Goal: Task Accomplishment & Management: Manage account settings

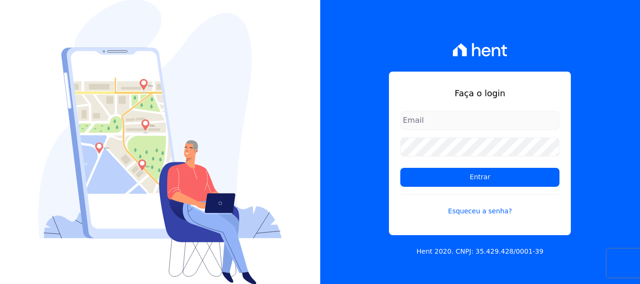
click at [443, 119] on input "email" at bounding box center [479, 120] width 159 height 19
type input "[PERSON_NAME][EMAIL_ADDRESS][DOMAIN_NAME]"
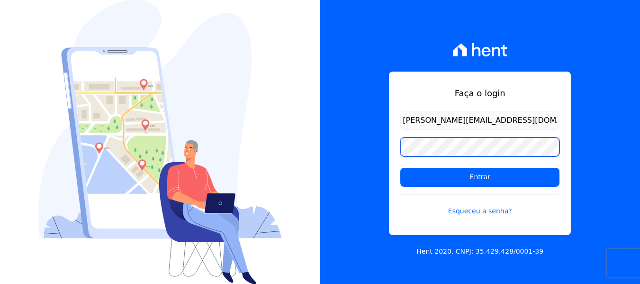
click at [400, 168] on input "Entrar" at bounding box center [479, 177] width 159 height 19
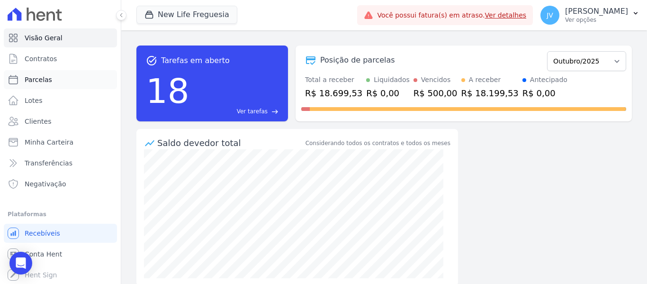
click at [41, 84] on link "Parcelas" at bounding box center [60, 79] width 113 height 19
select select
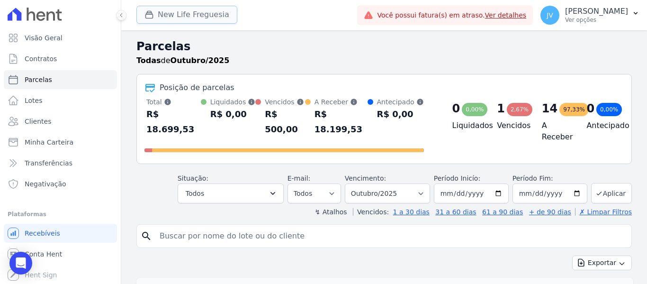
click at [199, 8] on button "New Life Freguesia" at bounding box center [186, 15] width 101 height 18
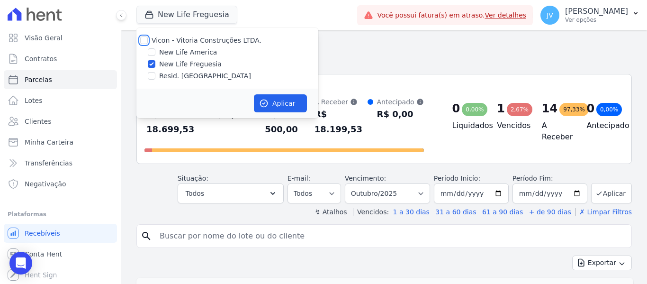
click at [145, 40] on input "Vicon - Vitoria Construções LTDA." at bounding box center [144, 40] width 8 height 8
checkbox input "true"
click at [279, 106] on button "Aplicar" at bounding box center [280, 103] width 53 height 18
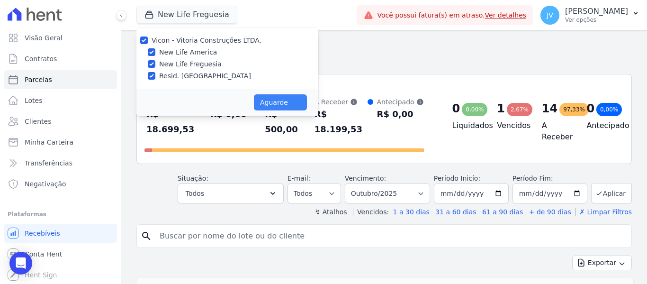
select select
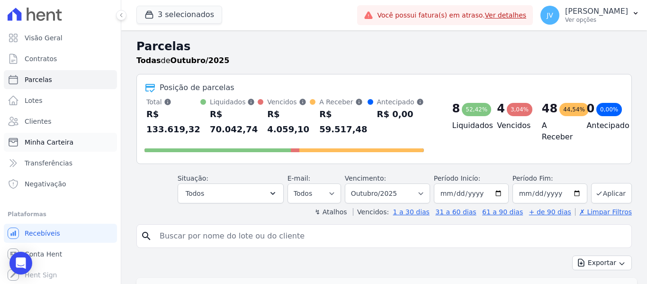
click at [54, 140] on span "Minha Carteira" at bounding box center [49, 141] width 49 height 9
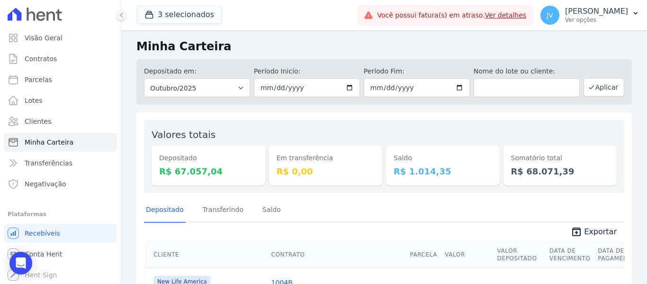
click at [274, 129] on div "Em transferência R$ 0,00" at bounding box center [326, 156] width 114 height 58
drag, startPoint x: 437, startPoint y: 168, endPoint x: 364, endPoint y: 147, distance: 75.6
click at [364, 147] on div "Valores totais Depositado R$ 67.057,04 Em transferência R$ 0,00 Saldo R$ 1.014,…" at bounding box center [384, 156] width 480 height 73
click at [443, 140] on div "Saldo R$ 1.014,35" at bounding box center [443, 156] width 114 height 58
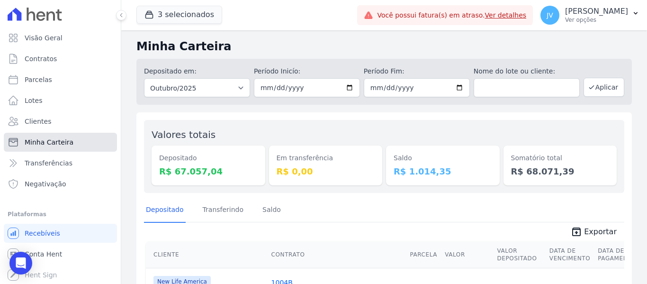
click at [65, 142] on span "Minha Carteira" at bounding box center [49, 141] width 49 height 9
click at [448, 167] on dd "R$ 1.014,35" at bounding box center [443, 171] width 99 height 13
click at [438, 145] on div "Saldo R$ 1.014,35" at bounding box center [443, 156] width 114 height 58
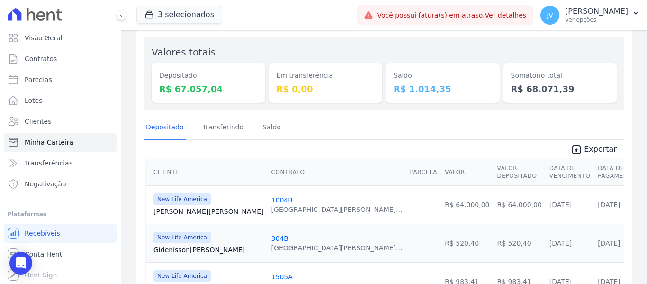
scroll to position [95, 0]
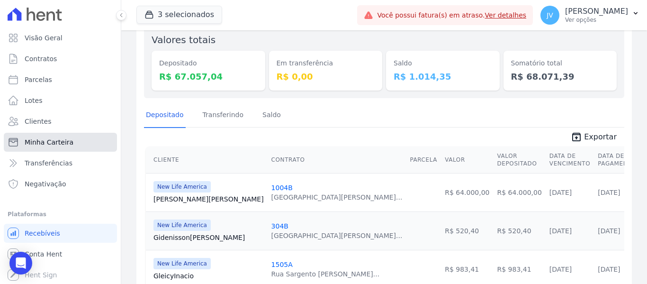
click at [39, 137] on span "Minha Carteira" at bounding box center [49, 141] width 49 height 9
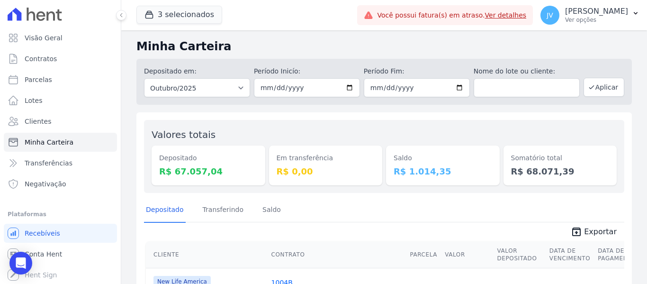
drag, startPoint x: 431, startPoint y: 173, endPoint x: 128, endPoint y: 38, distance: 330.9
click at [128, 38] on div "Minha Carteira Depositado em: Todos os meses Setembro/2022 Outubro/2022 Novembr…" at bounding box center [384, 264] width 526 height 468
click at [424, 140] on div "Saldo R$ 1.014,35" at bounding box center [443, 156] width 114 height 58
click at [433, 148] on div "Saldo R$ 1.014,35" at bounding box center [443, 165] width 114 height 40
click at [434, 166] on dd "R$ 1.014,35" at bounding box center [443, 171] width 99 height 13
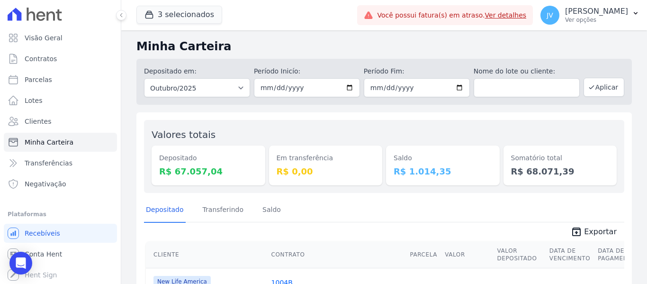
click at [426, 160] on dt "Saldo" at bounding box center [443, 158] width 99 height 10
click at [268, 258] on th "Contrato" at bounding box center [337, 254] width 139 height 27
click at [224, 215] on link "Transferindo" at bounding box center [223, 210] width 45 height 25
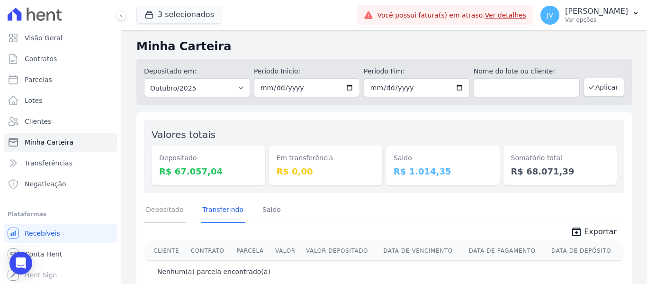
click at [163, 210] on link "Depositado" at bounding box center [165, 210] width 42 height 25
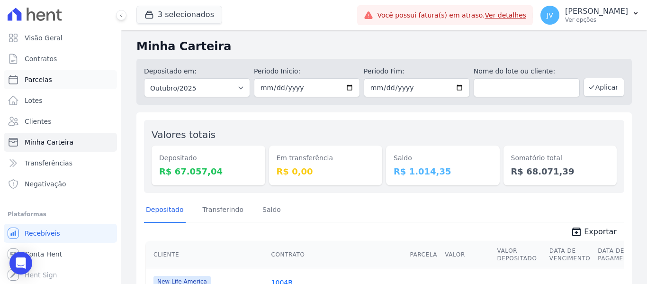
click at [54, 79] on link "Parcelas" at bounding box center [60, 79] width 113 height 19
select select
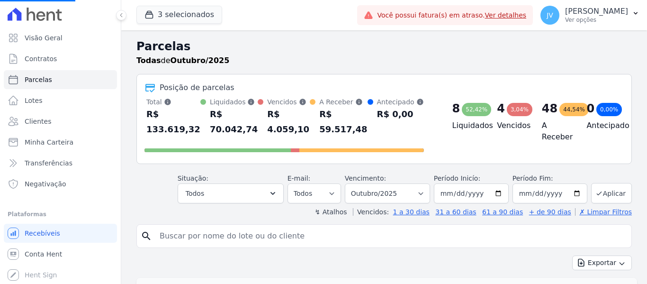
select select
click at [198, 238] on input "search" at bounding box center [391, 235] width 474 height 19
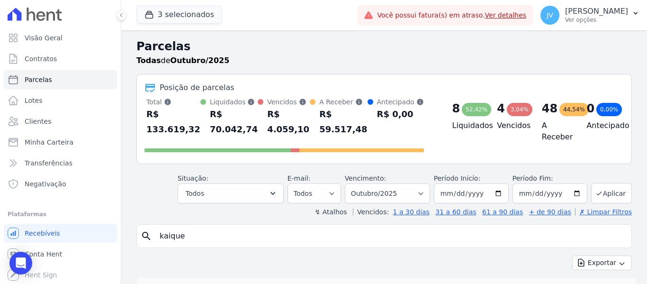
type input "kaique"
select select
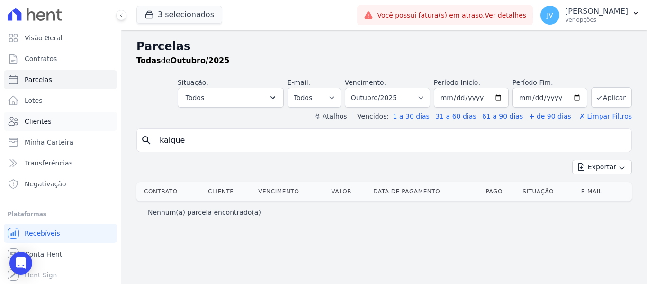
drag, startPoint x: 192, startPoint y: 142, endPoint x: 72, endPoint y: 119, distance: 122.9
click at [72, 119] on div "Visão Geral Contratos Parcelas Lotes Clientes Minha Carteira Transferências Neg…" at bounding box center [323, 142] width 647 height 284
type input "caique"
select select
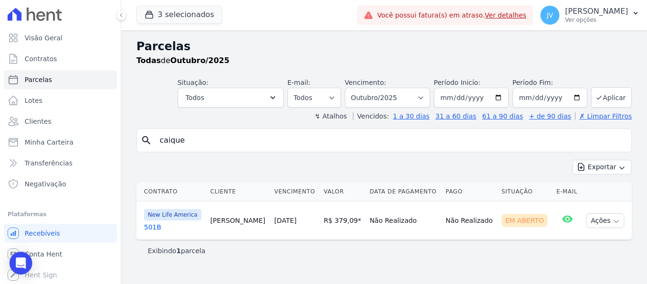
click at [286, 221] on link "[DATE]" at bounding box center [285, 221] width 22 height 8
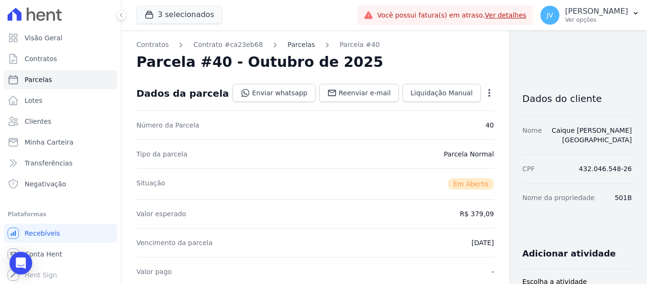
click at [288, 45] on link "Parcelas" at bounding box center [301, 45] width 27 height 10
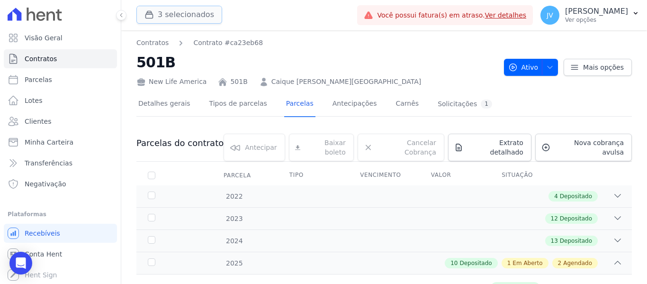
click at [186, 11] on button "3 selecionados" at bounding box center [179, 15] width 86 height 18
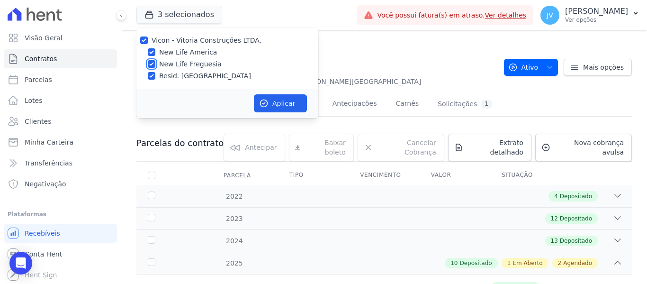
click at [153, 64] on input "New Life Freguesia" at bounding box center [152, 64] width 8 height 8
checkbox input "false"
click at [153, 75] on input "Resid. [GEOGRAPHIC_DATA]" at bounding box center [152, 76] width 8 height 8
checkbox input "false"
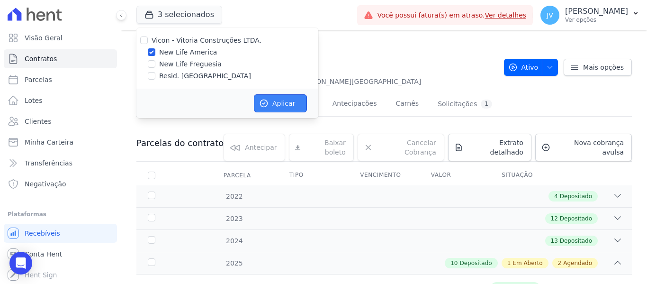
click at [286, 107] on button "Aplicar" at bounding box center [280, 103] width 53 height 18
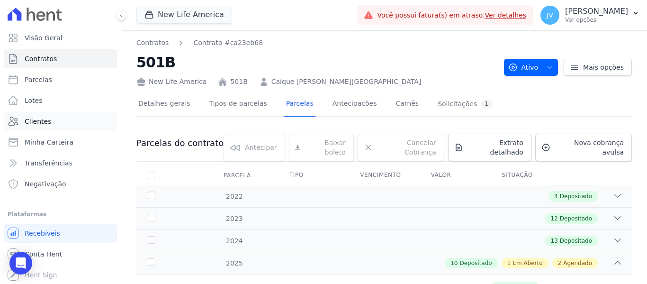
click at [42, 114] on link "Clientes" at bounding box center [60, 121] width 113 height 19
click at [33, 75] on span "Parcelas" at bounding box center [38, 79] width 27 height 9
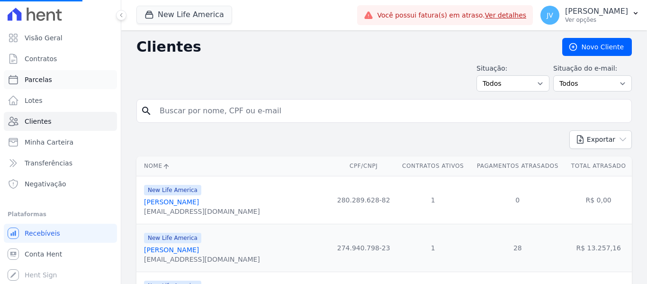
select select
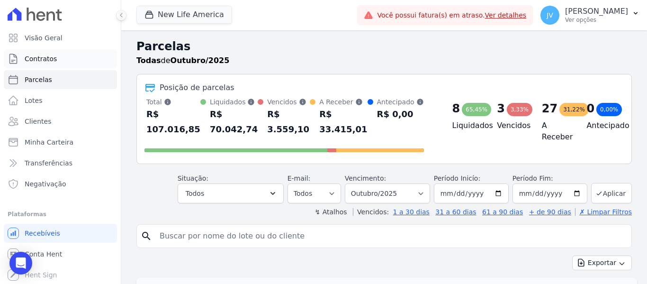
click at [53, 59] on span "Contratos" at bounding box center [41, 58] width 32 height 9
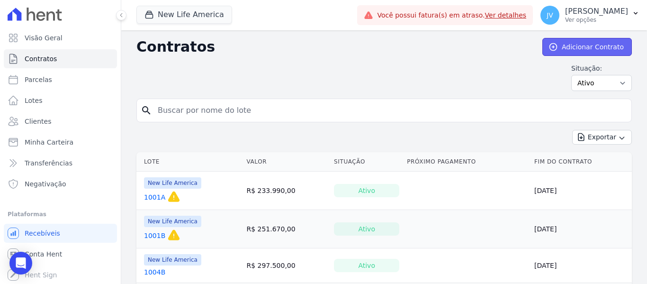
click at [578, 45] on link "Adicionar Contrato" at bounding box center [587, 47] width 90 height 18
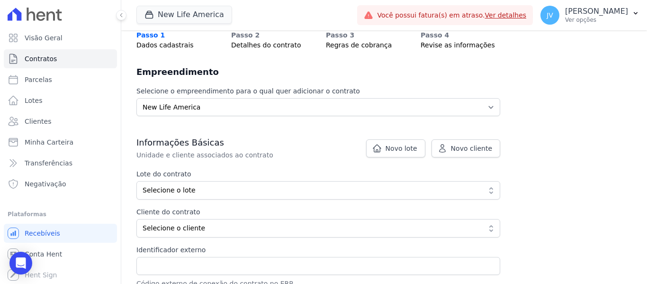
scroll to position [95, 0]
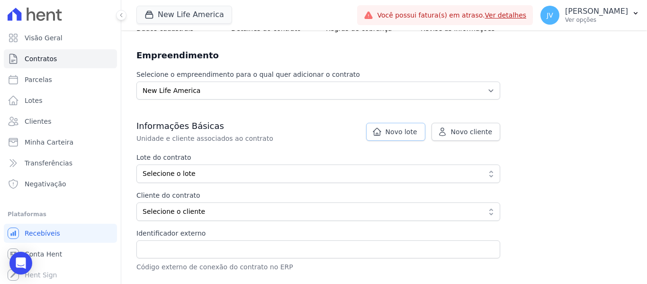
click at [394, 136] on span "Novo lote" at bounding box center [402, 131] width 32 height 9
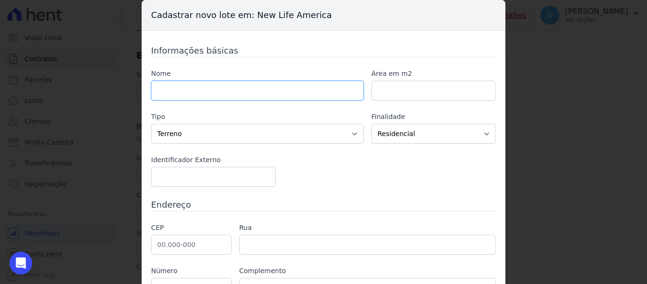
click at [214, 94] on input "text" at bounding box center [257, 91] width 213 height 20
type input "202B"
type input "202"
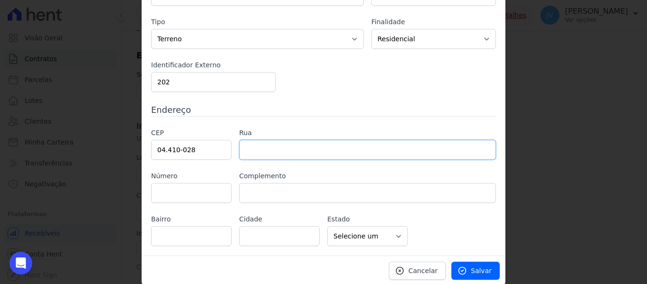
scroll to position [96, 0]
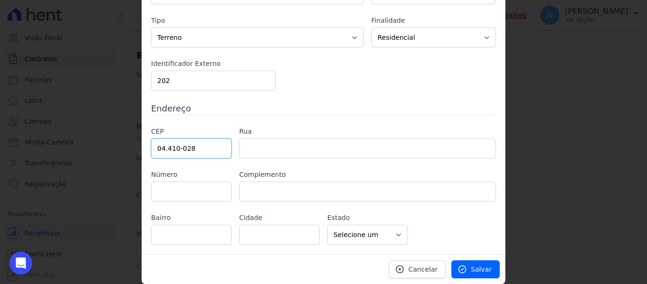
drag, startPoint x: 201, startPoint y: 153, endPoint x: 108, endPoint y: 140, distance: 93.3
click at [108, 140] on div "Cadastrar novo lote em: New Life America Informações básicas Nome 202B Área em …" at bounding box center [323, 142] width 647 height 284
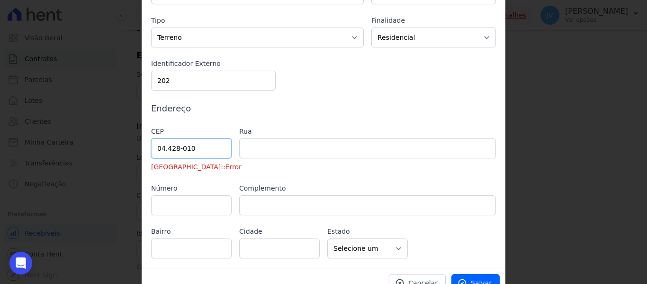
type input "04.428-010"
type input "Avenida Yervant Kissajikian"
type input "Americanópolis"
type input "São Paulo"
select select "SP"
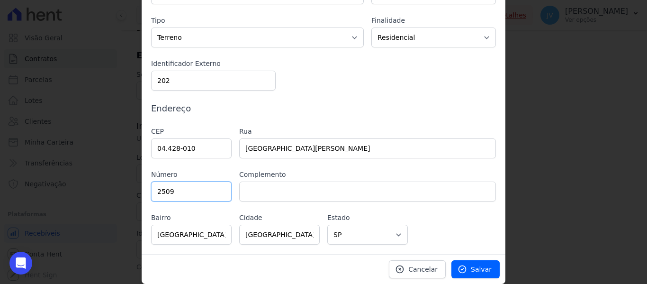
type input "2509"
click at [468, 264] on link "Salvar" at bounding box center [476, 269] width 48 height 18
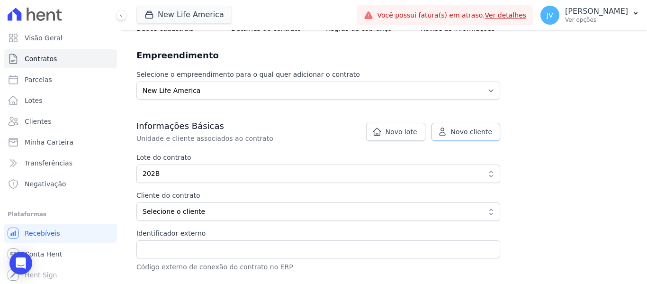
click at [487, 132] on span "Novo cliente" at bounding box center [471, 131] width 41 height 9
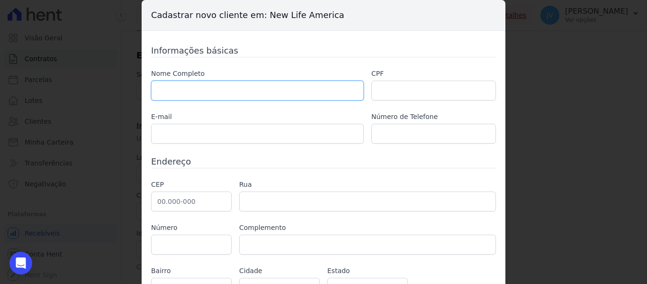
click at [219, 83] on input "text" at bounding box center [257, 91] width 213 height 20
type input "ROGERLENO MACIEL RODRIGUES"
type input "254.866.238-10"
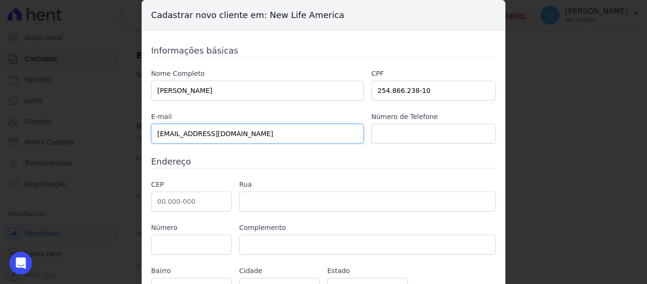
type input "rogermaciel7754@gmail.com"
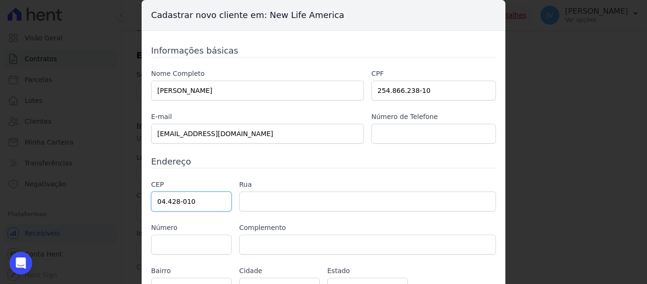
type input "04.428-010"
type input "Avenida Yervant Kissajikian"
type input "Americanópolis"
type input "São Paulo"
select select "SP"
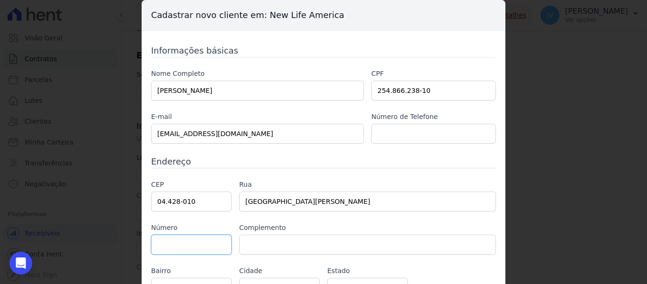
click at [205, 240] on input "text" at bounding box center [191, 245] width 81 height 20
type input "2623"
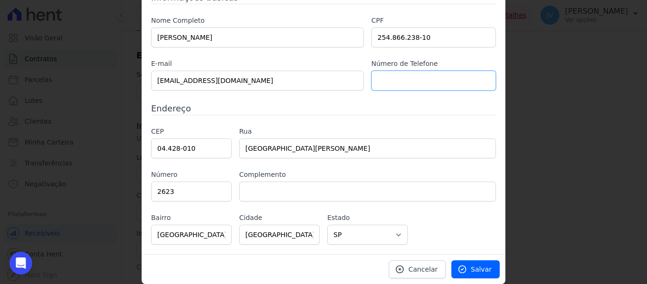
click at [428, 81] on input "text" at bounding box center [433, 81] width 125 height 20
type input "11 964741505"
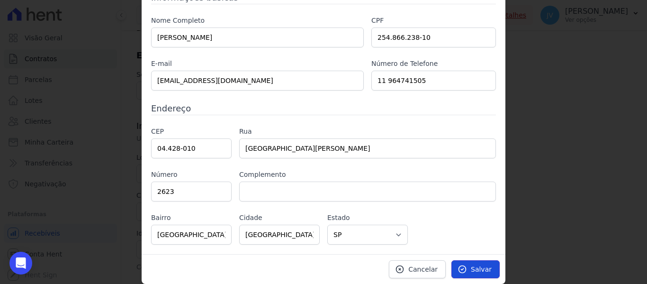
click at [461, 269] on icon at bounding box center [462, 268] width 9 height 9
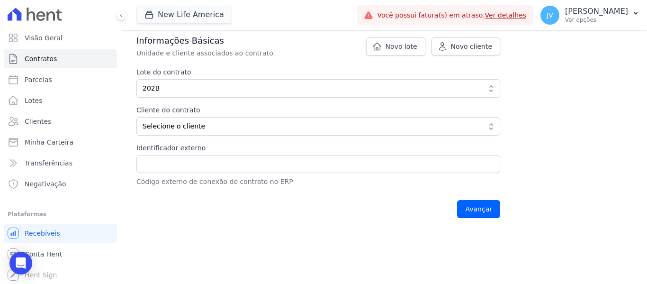
scroll to position [190, 0]
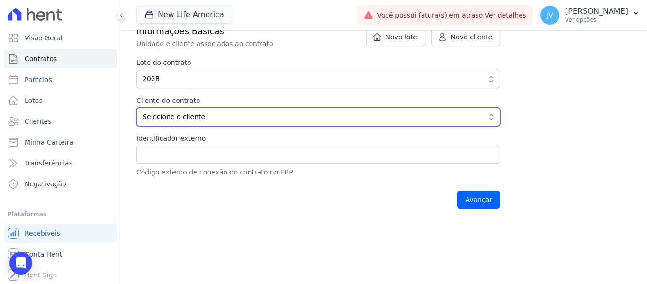
click at [314, 117] on span "Selecione o cliente" at bounding box center [312, 117] width 338 height 10
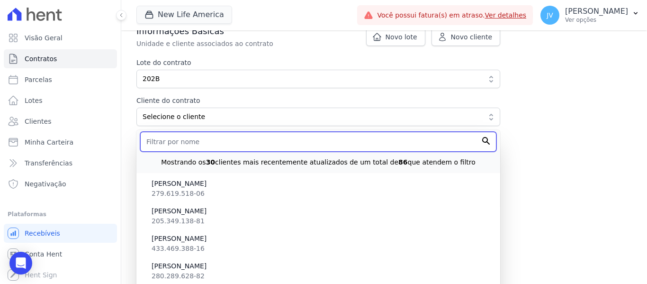
click at [234, 141] on input "text" at bounding box center [318, 142] width 356 height 20
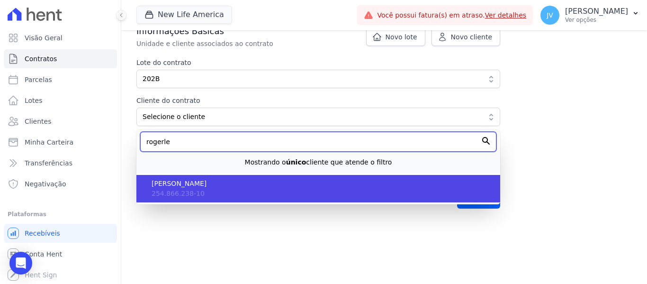
type input "rogerle"
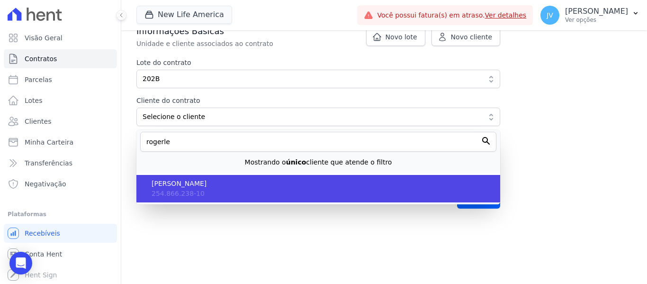
click at [220, 180] on span "ROGERLENO MACIEL RODRIGUES" at bounding box center [322, 184] width 341 height 10
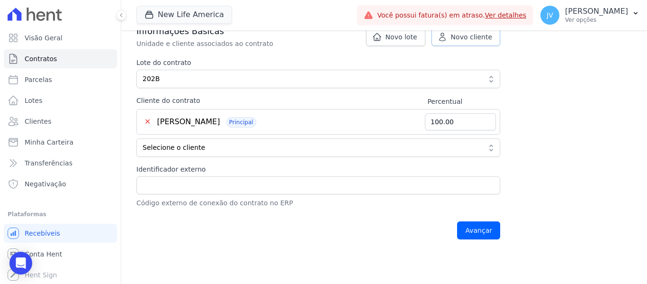
click at [463, 43] on link "Novo cliente" at bounding box center [466, 37] width 69 height 18
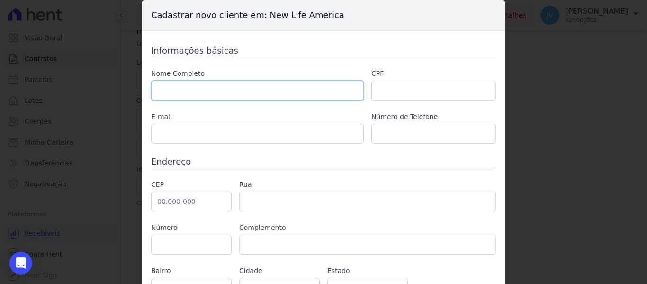
click at [283, 87] on input "text" at bounding box center [257, 91] width 213 height 20
type input "DANIELA NASCIMENTO BARBOSA"
click at [386, 96] on input "text" at bounding box center [433, 91] width 125 height 20
type input "058.608.643-96"
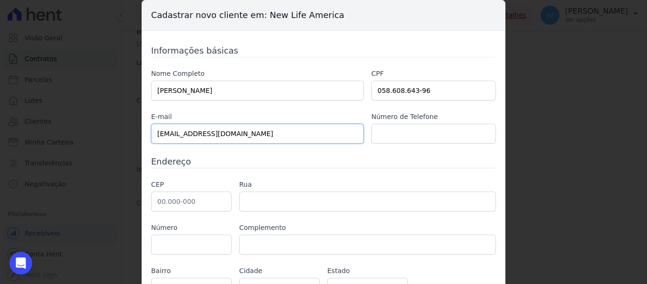
type input "dannyviachopp@gmail.com"
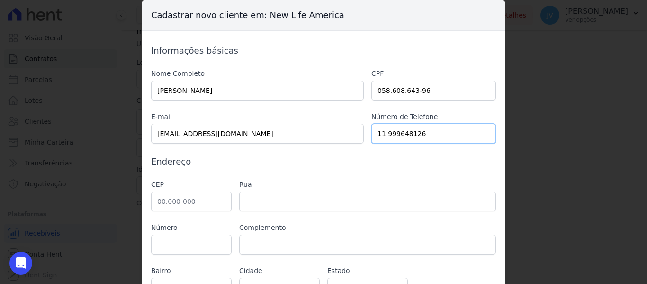
type input "11 999648126"
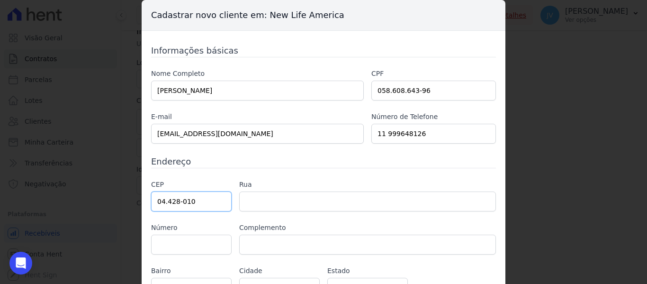
type input "04.428-010"
type input "Avenida Yervant Kissajikian"
type input "Americanópolis"
type input "São Paulo"
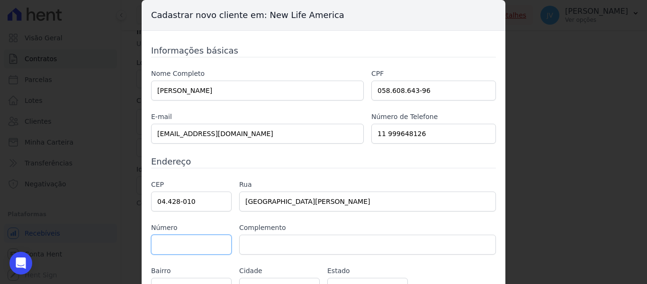
select select "SP"
type input "2623"
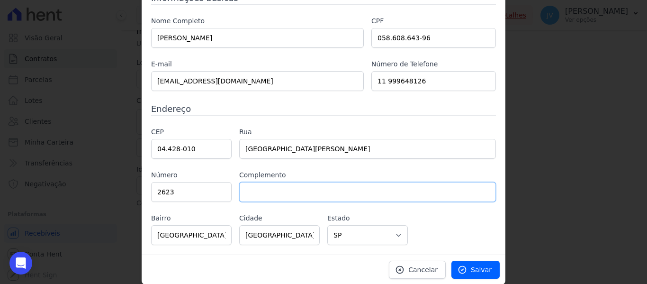
scroll to position [53, 0]
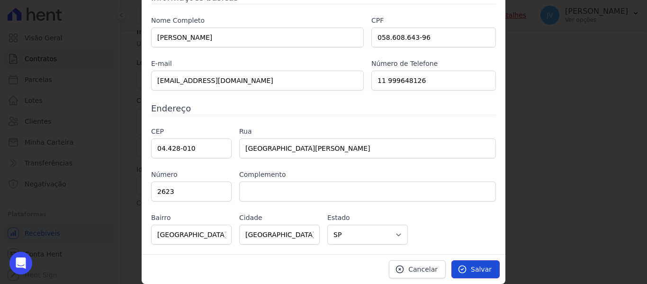
click at [473, 277] on link "Salvar" at bounding box center [476, 269] width 48 height 18
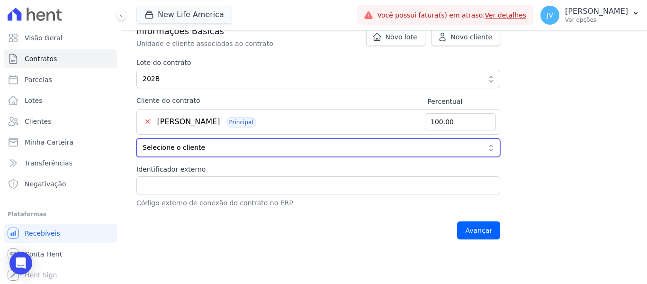
click at [221, 144] on span "Selecione o cliente" at bounding box center [312, 148] width 338 height 10
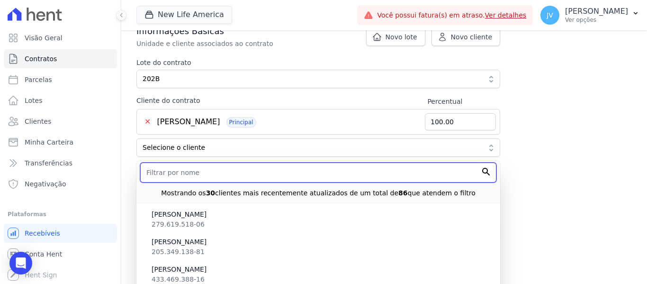
click at [206, 173] on input "text" at bounding box center [318, 173] width 356 height 20
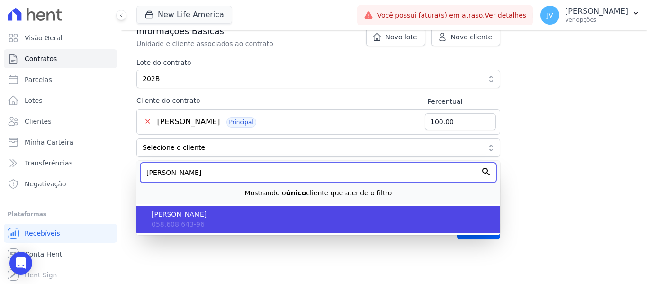
type input "daniela"
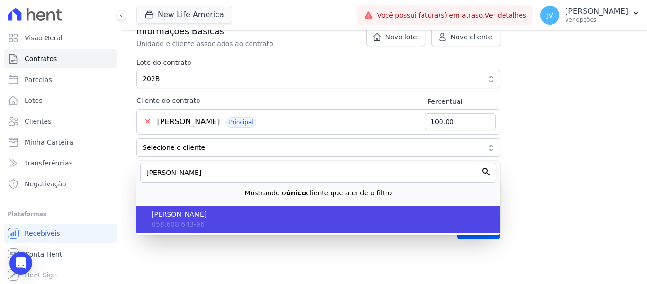
click at [200, 223] on li "DANIELA NASCIMENTO BARBOSA 058.608.643-96" at bounding box center [318, 219] width 364 height 27
type input "50.00"
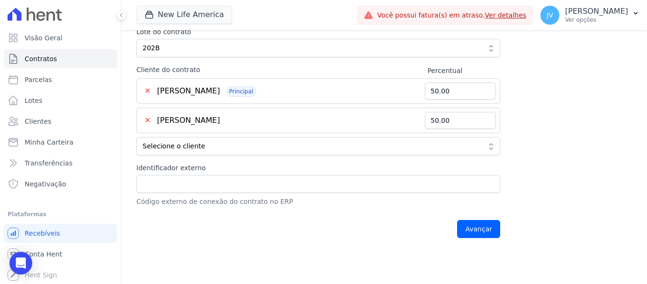
scroll to position [237, 0]
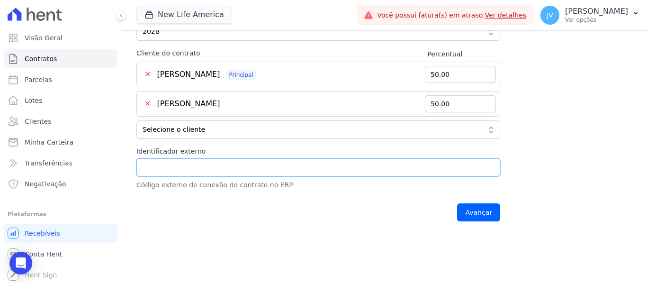
click at [376, 171] on input "Identificador externo" at bounding box center [318, 167] width 364 height 18
type input "202B"
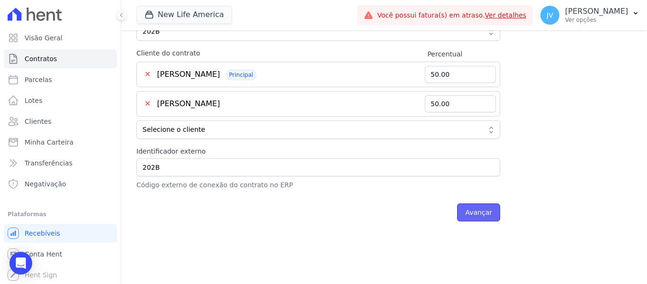
click at [494, 217] on input "Avançar" at bounding box center [478, 212] width 43 height 18
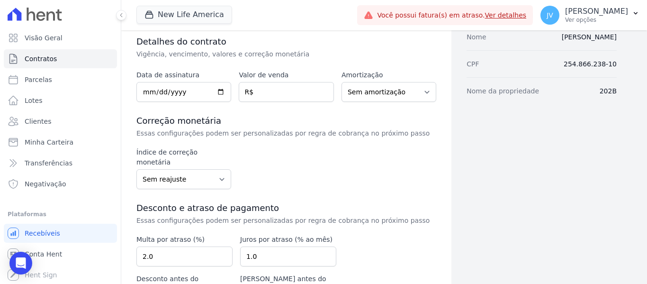
scroll to position [142, 0]
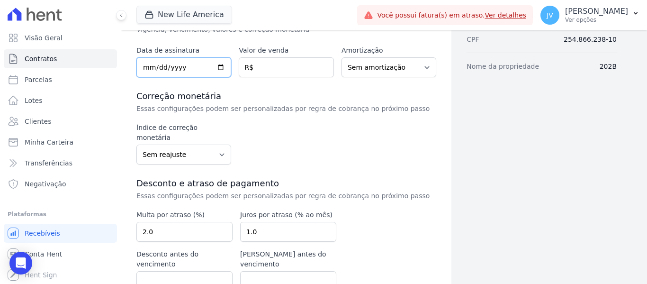
click at [151, 71] on input "date" at bounding box center [183, 67] width 95 height 20
type input "2025-09-28"
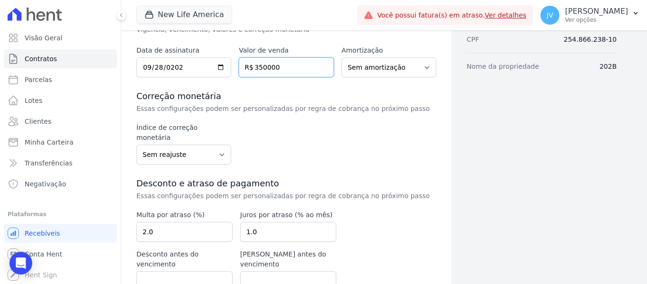
type input "350000"
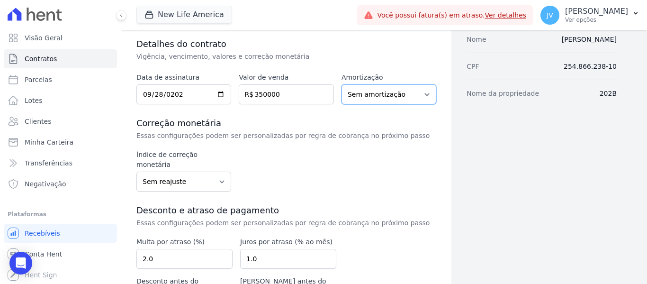
scroll to position [174, 0]
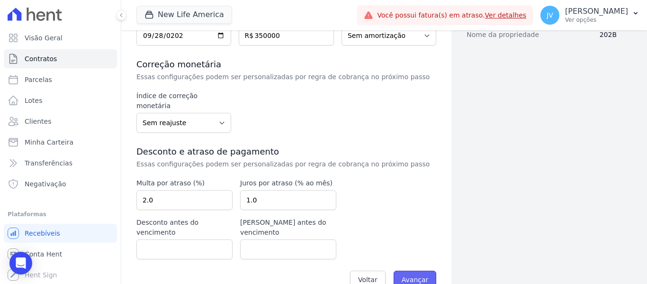
click at [414, 271] on input "Avançar" at bounding box center [415, 280] width 43 height 18
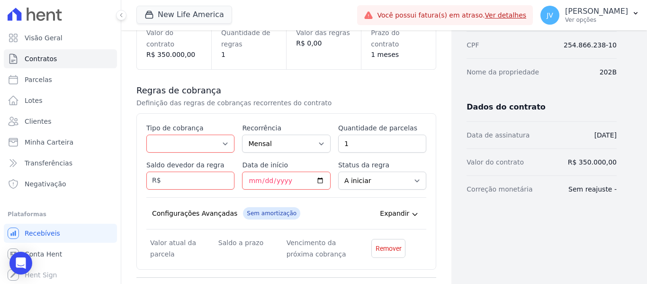
scroll to position [142, 0]
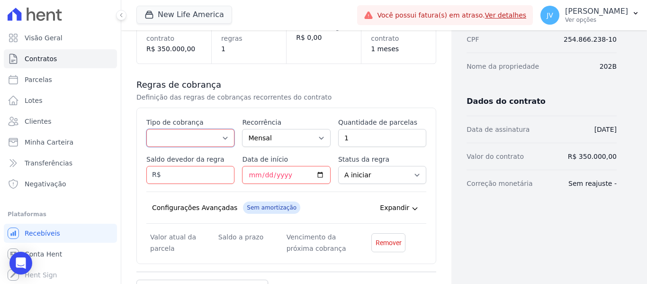
click at [213, 130] on select "Parcela Normal Entrada Sinal Intercalada Chaves Pré-chaves Pós-chaves Impostos …" at bounding box center [190, 138] width 88 height 18
select select "deposit"
click at [146, 129] on select "Parcela Normal Entrada Sinal Intercalada Chaves Pré-chaves Pós-chaves Impostos …" at bounding box center [190, 138] width 88 height 18
click at [357, 142] on input "1" at bounding box center [382, 138] width 88 height 18
click at [184, 181] on input "Saldo devedor da regra" at bounding box center [190, 175] width 88 height 18
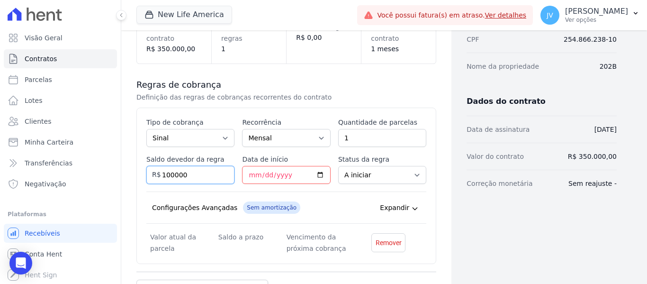
type input "100000"
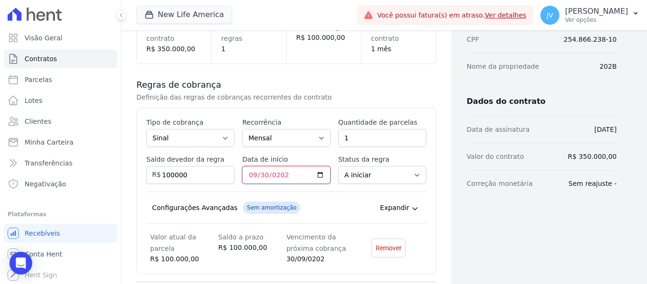
type input "2025-09-30"
click at [367, 178] on select "A iniciar Em aberto" at bounding box center [382, 175] width 88 height 18
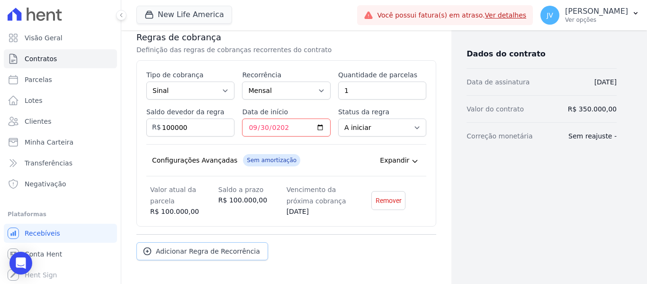
click at [208, 245] on link "Adicionar Regra de Recorrência" at bounding box center [202, 251] width 132 height 18
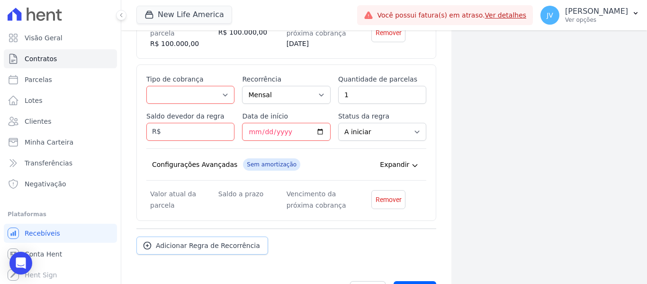
scroll to position [379, 0]
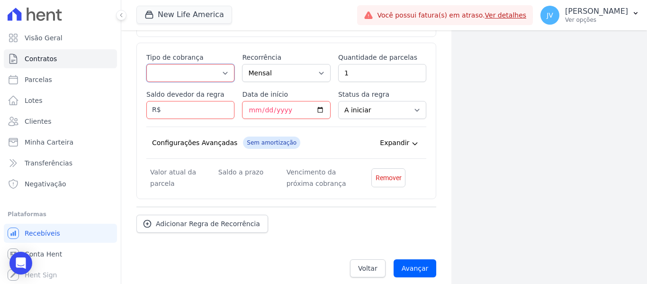
click at [222, 73] on select "Parcela Normal Entrada Sinal Intercalada Chaves Pré-chaves Pós-chaves Impostos …" at bounding box center [190, 73] width 88 height 18
select select "standard"
click at [146, 64] on select "Parcela Normal Entrada Sinal Intercalada Chaves Pré-chaves Pós-chaves Impostos …" at bounding box center [190, 73] width 88 height 18
click at [365, 74] on input "1" at bounding box center [382, 73] width 88 height 18
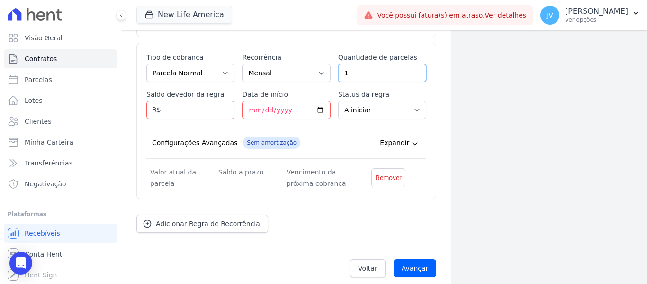
click at [365, 74] on input "1" at bounding box center [382, 73] width 88 height 18
type input "12"
type input "250000"
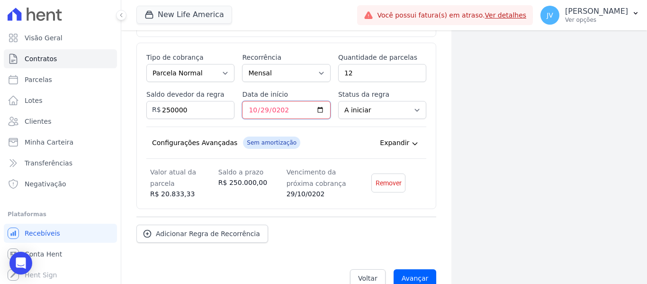
type input "2025-10-29"
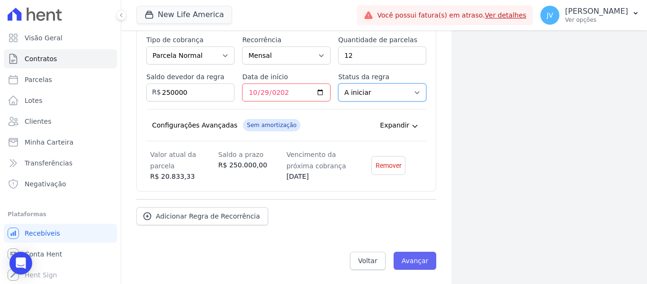
scroll to position [398, 0]
click at [413, 255] on input "Avançar" at bounding box center [415, 260] width 43 height 18
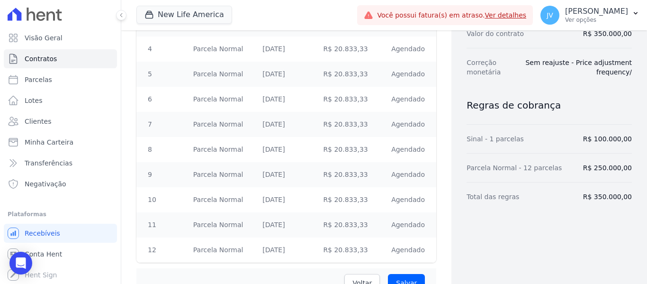
scroll to position [328, 0]
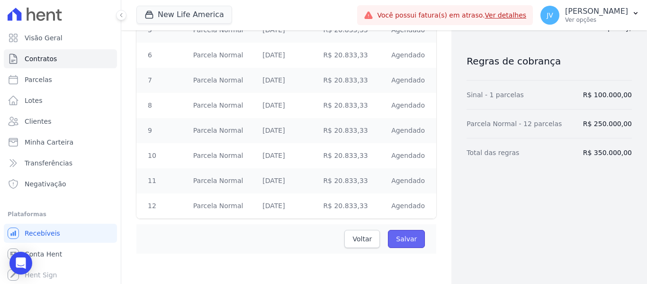
click at [399, 240] on input "Salvar" at bounding box center [406, 239] width 37 height 18
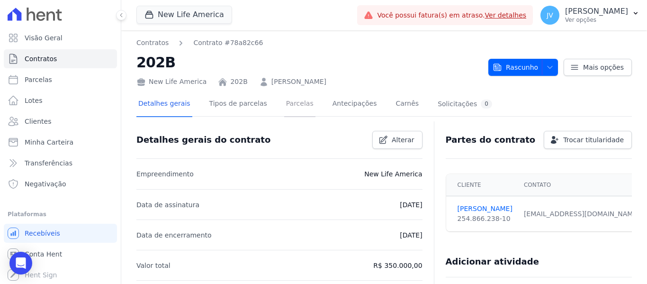
click at [284, 108] on link "Parcelas" at bounding box center [299, 104] width 31 height 25
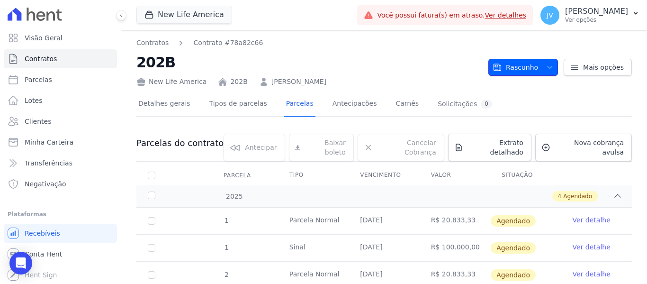
click at [542, 67] on span "button" at bounding box center [548, 67] width 12 height 15
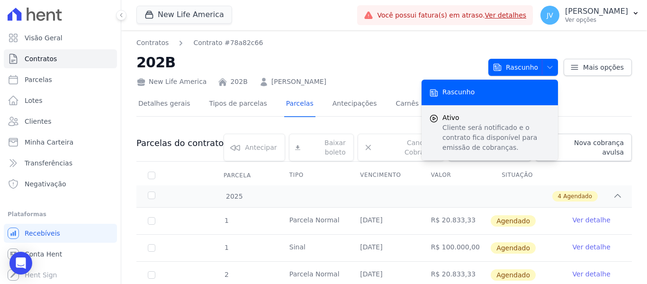
click at [471, 129] on p "Cliente será notificado e o contrato fica disponível para emissão de cobranças." at bounding box center [497, 138] width 108 height 30
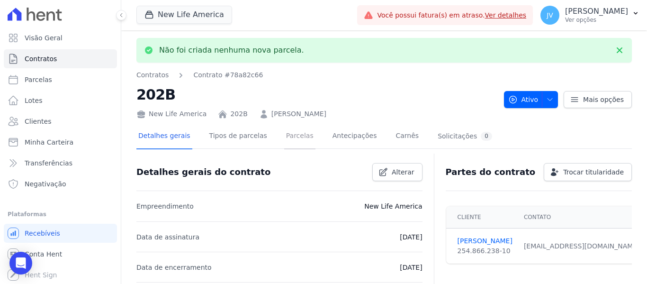
click at [284, 136] on link "Parcelas" at bounding box center [299, 136] width 31 height 25
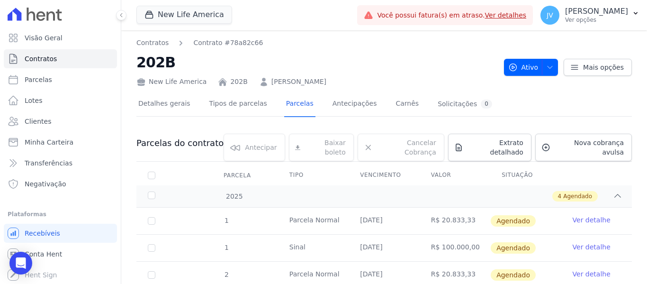
click at [573, 242] on link "Ver detalhe" at bounding box center [592, 246] width 38 height 9
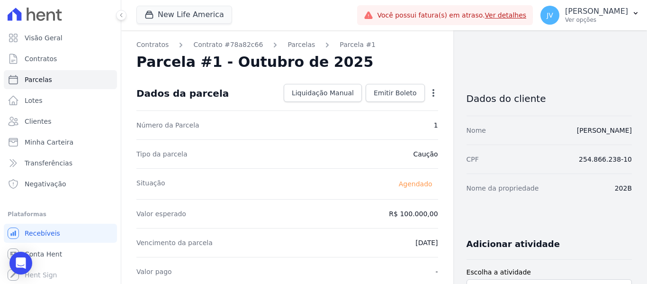
click at [429, 91] on icon "button" at bounding box center [433, 92] width 9 height 9
click at [300, 132] on div "Número da Parcela 1" at bounding box center [287, 124] width 302 height 29
click at [301, 93] on span "Liquidação Manual" at bounding box center [323, 92] width 62 height 9
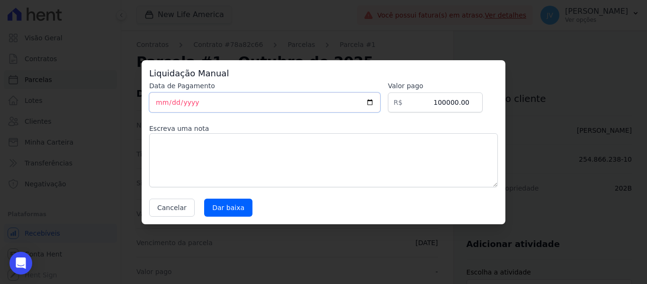
click at [160, 102] on input "[DATE]" at bounding box center [264, 102] width 231 height 20
type input "[DATE]"
click at [240, 211] on input "Dar baixa" at bounding box center [228, 208] width 48 height 18
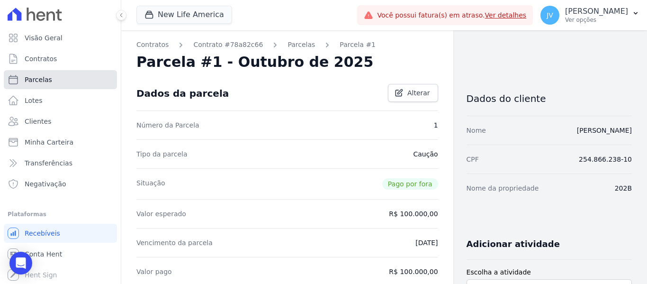
click at [59, 81] on link "Parcelas" at bounding box center [60, 79] width 113 height 19
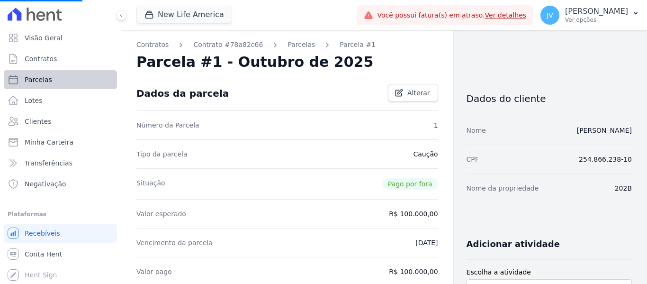
select select
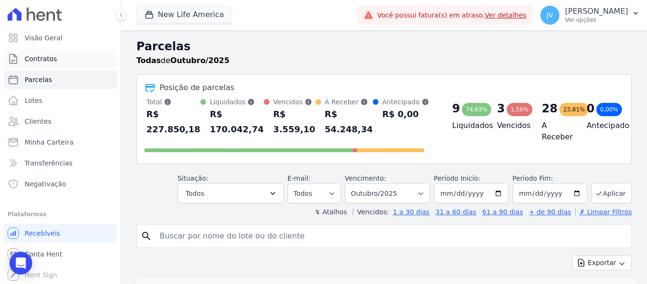
click at [45, 59] on span "Contratos" at bounding box center [41, 58] width 32 height 9
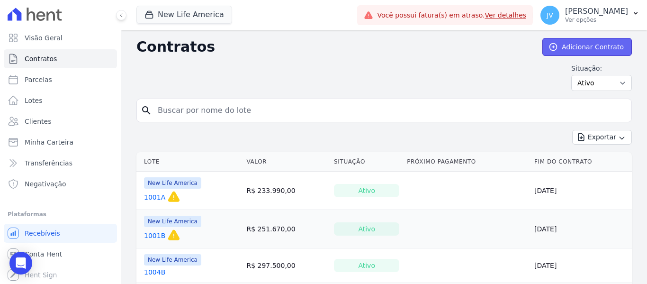
click at [564, 52] on link "Adicionar Contrato" at bounding box center [587, 47] width 90 height 18
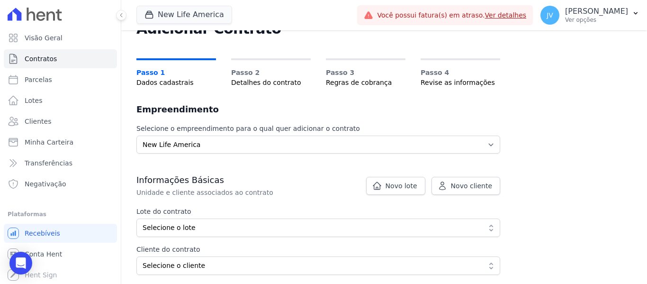
scroll to position [47, 0]
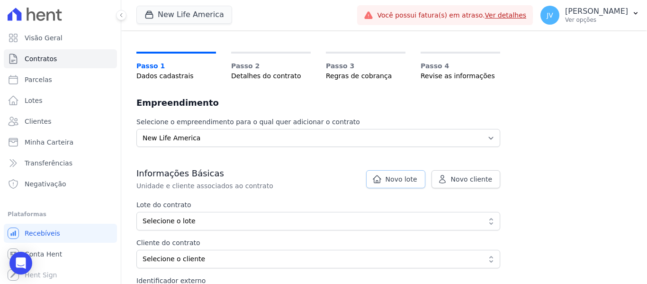
click at [389, 180] on link "Novo lote" at bounding box center [395, 179] width 59 height 18
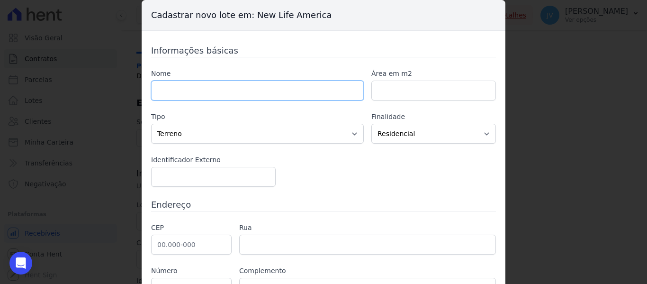
click at [236, 95] on input "text" at bounding box center [257, 91] width 213 height 20
type input "1004"
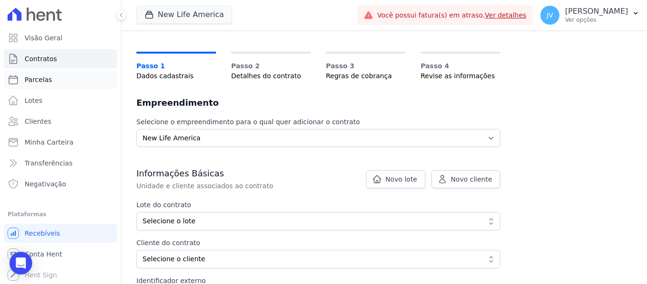
click at [47, 81] on span "Parcelas" at bounding box center [38, 79] width 27 height 9
select select
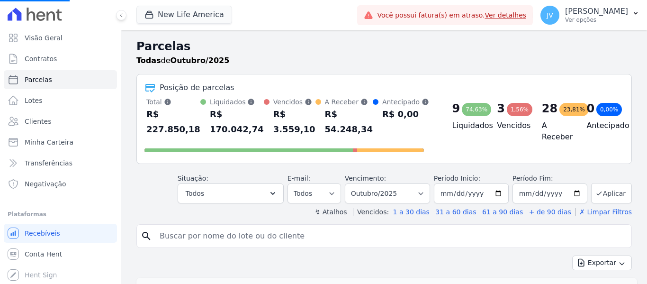
select select
click at [252, 246] on div "search" at bounding box center [384, 236] width 496 height 24
click at [251, 238] on input "search" at bounding box center [391, 235] width 474 height 19
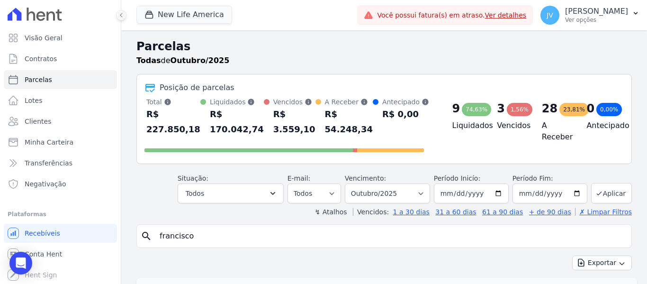
type input "francisco"
select select
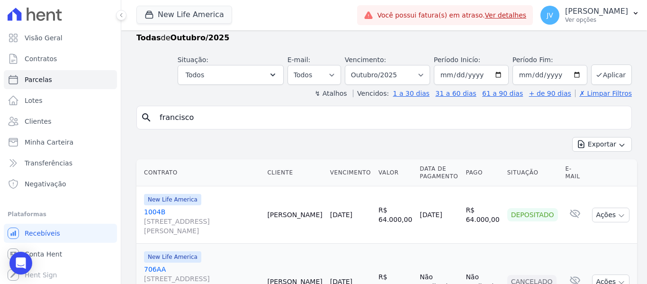
scroll to position [22, 0]
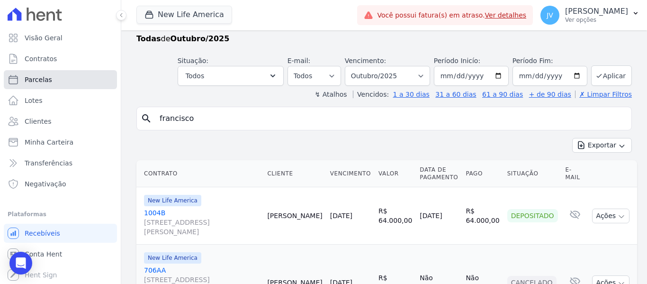
click at [35, 82] on span "Parcelas" at bounding box center [38, 79] width 27 height 9
select select
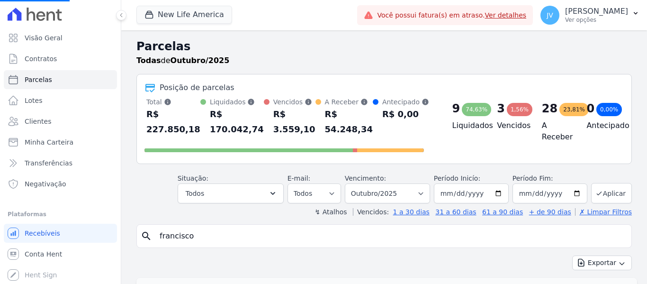
select select
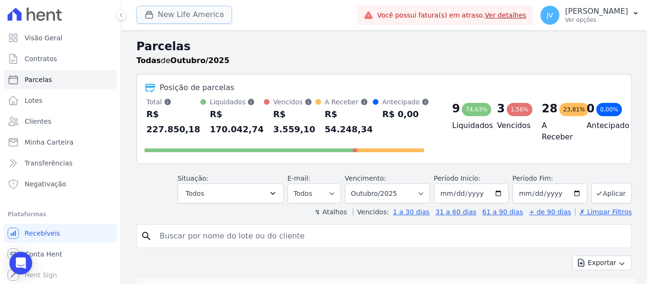
click at [196, 19] on button "New Life America" at bounding box center [184, 15] width 96 height 18
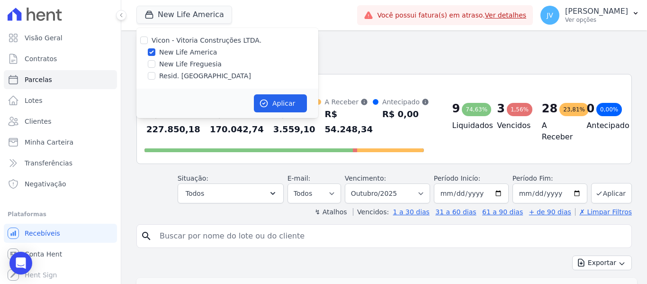
click at [154, 64] on div "New Life Freguesia" at bounding box center [227, 64] width 182 height 10
click at [153, 65] on input "New Life Freguesia" at bounding box center [152, 64] width 8 height 8
checkbox input "true"
click at [153, 52] on input "New Life America" at bounding box center [152, 52] width 8 height 8
checkbox input "false"
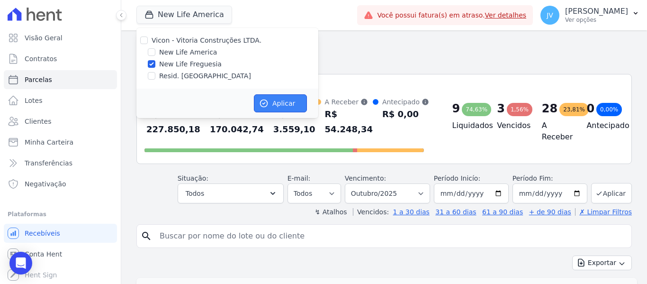
click at [279, 102] on button "Aplicar" at bounding box center [280, 103] width 53 height 18
select select
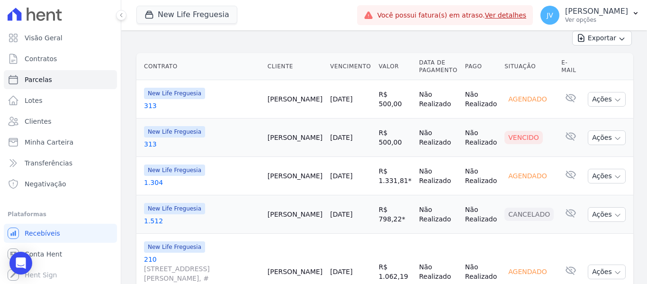
scroll to position [237, 0]
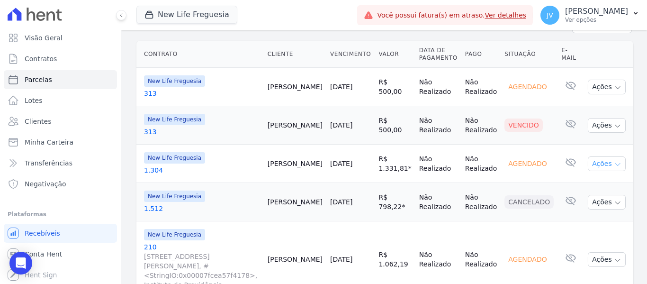
click at [588, 156] on button "Ações" at bounding box center [607, 163] width 38 height 15
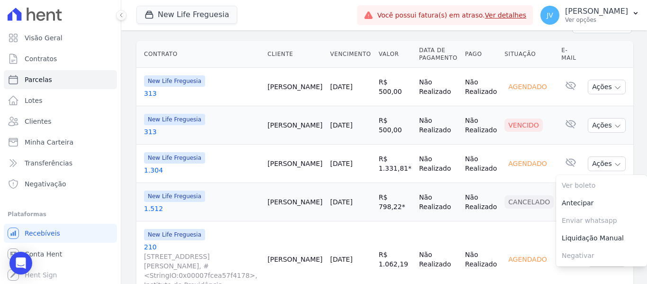
click at [466, 166] on td "Não Realizado" at bounding box center [480, 164] width 39 height 38
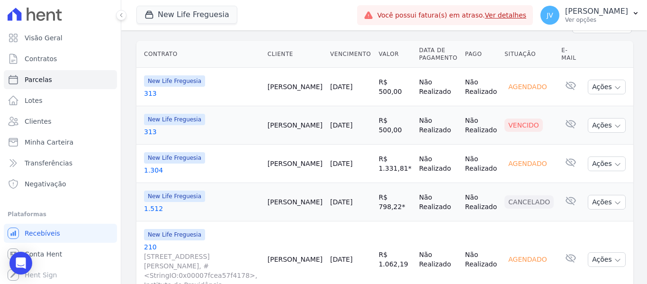
click at [346, 160] on link "[DATE]" at bounding box center [341, 164] width 22 height 8
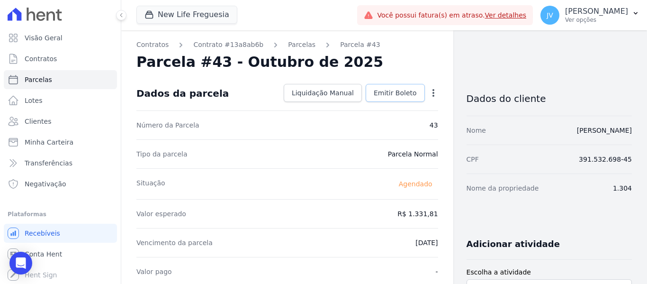
click at [391, 96] on span "Emitir Boleto" at bounding box center [395, 92] width 43 height 9
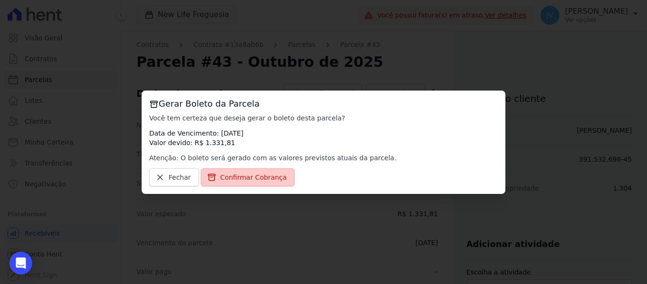
click at [269, 184] on link "Confirmar Cobrança" at bounding box center [248, 177] width 94 height 18
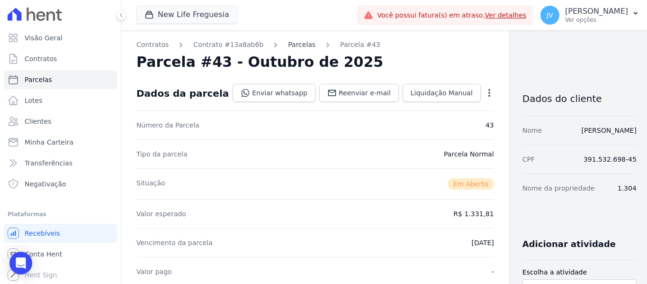
click at [290, 45] on link "Parcelas" at bounding box center [301, 45] width 27 height 10
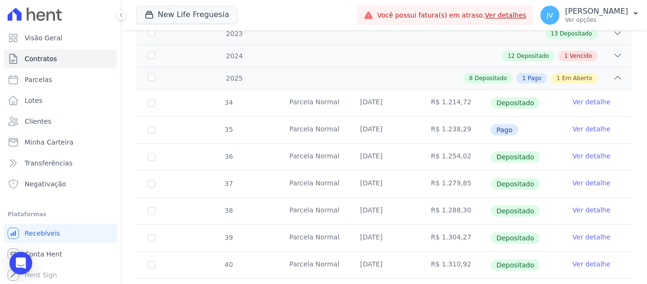
scroll to position [190, 0]
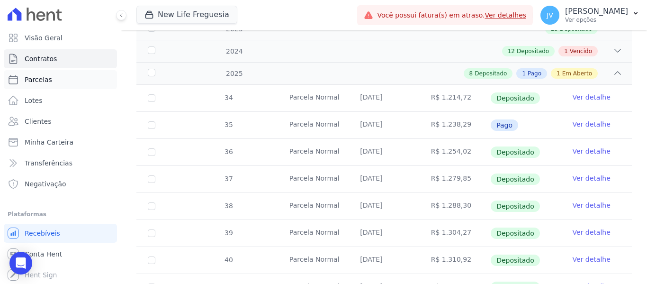
click at [52, 81] on link "Parcelas" at bounding box center [60, 79] width 113 height 19
select select
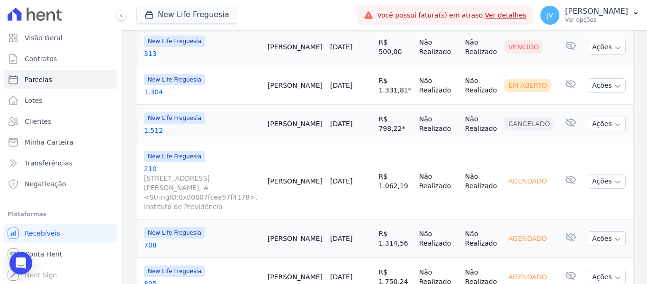
scroll to position [332, 0]
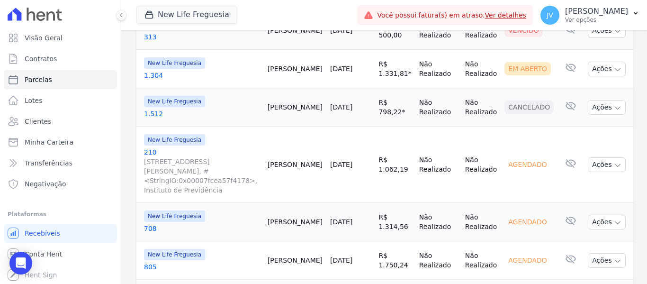
click at [352, 161] on link "[DATE]" at bounding box center [341, 165] width 22 height 8
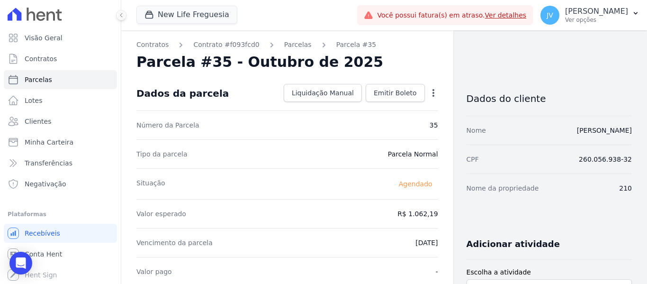
click at [433, 90] on icon "button" at bounding box center [434, 93] width 2 height 8
click at [393, 106] on link "Alterar" at bounding box center [392, 105] width 83 height 17
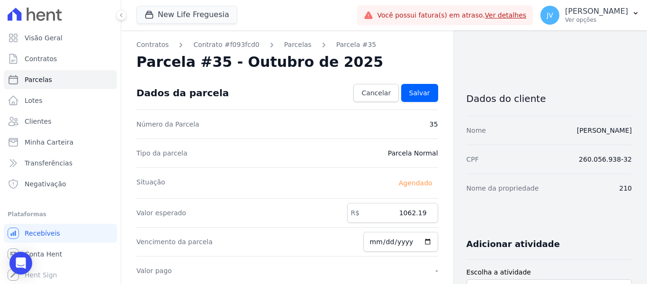
click at [286, 47] on link "Parcelas" at bounding box center [297, 45] width 27 height 10
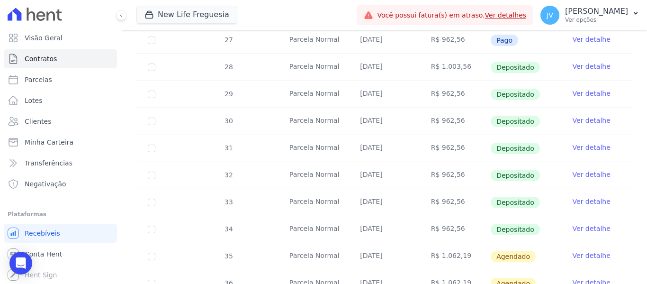
scroll to position [340, 0]
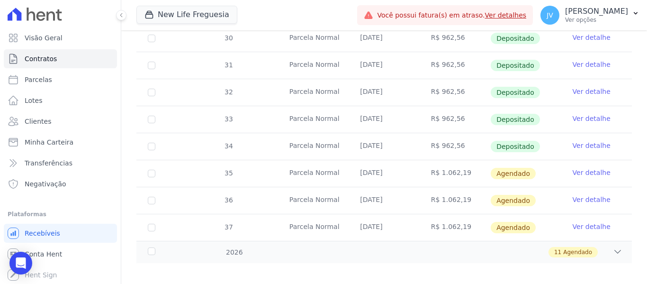
drag, startPoint x: 454, startPoint y: 138, endPoint x: 438, endPoint y: 138, distance: 16.6
click at [438, 138] on td "R$ 962,56" at bounding box center [455, 146] width 71 height 27
copy td "962,56"
click at [586, 168] on link "Ver detalhe" at bounding box center [592, 172] width 38 height 9
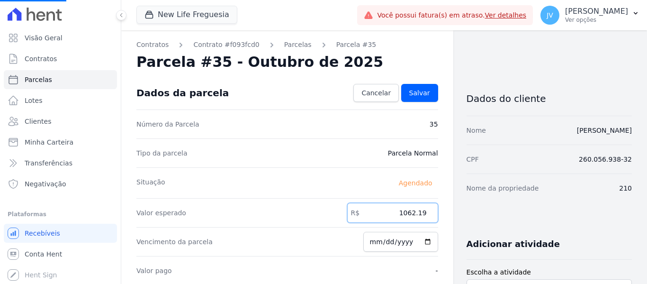
drag, startPoint x: 395, startPoint y: 211, endPoint x: 476, endPoint y: 208, distance: 81.5
paste input "962.56"
type input "962.56"
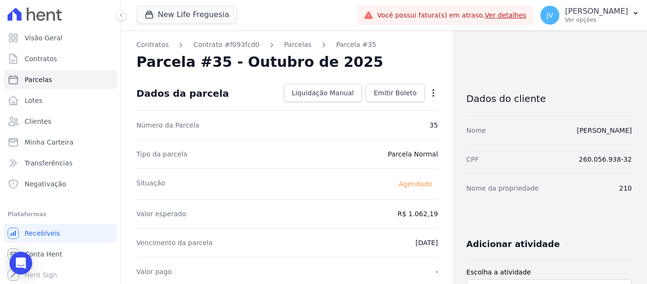
click at [429, 90] on icon "button" at bounding box center [433, 92] width 9 height 9
click at [384, 106] on link "Alterar" at bounding box center [392, 105] width 83 height 17
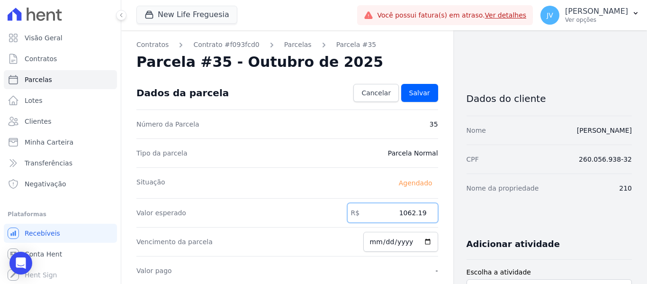
drag, startPoint x: 390, startPoint y: 216, endPoint x: 424, endPoint y: 207, distance: 35.2
click at [419, 207] on input "1062.19" at bounding box center [392, 213] width 91 height 20
click at [415, 216] on input "1062.19" at bounding box center [392, 213] width 91 height 20
drag, startPoint x: 388, startPoint y: 209, endPoint x: 449, endPoint y: 210, distance: 61.1
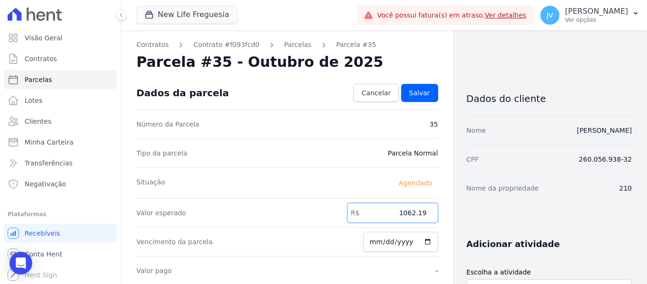
paste input "962.56"
type input "962.56"
click at [415, 88] on span "Salvar" at bounding box center [419, 92] width 21 height 9
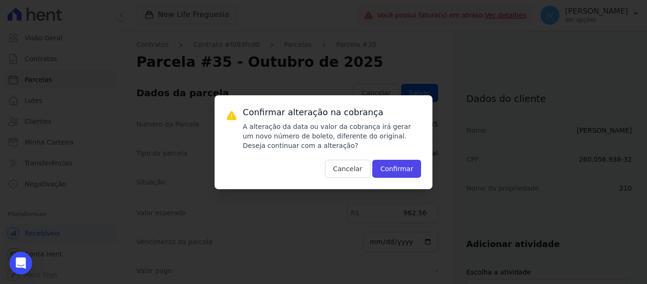
click at [409, 158] on div "Confirmar alteração na cobrança A alteração da data ou valor da cobrança irá ge…" at bounding box center [332, 142] width 179 height 71
click at [413, 167] on button "Confirmar" at bounding box center [396, 169] width 49 height 18
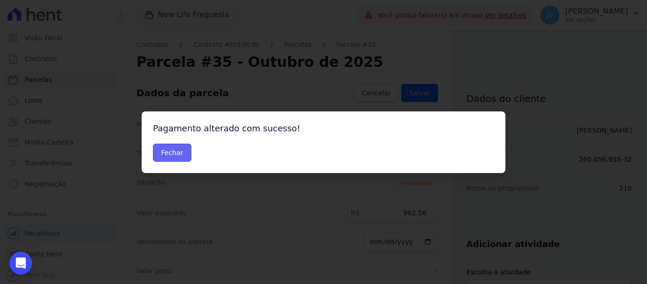
click at [181, 152] on button "Fechar" at bounding box center [172, 153] width 38 height 18
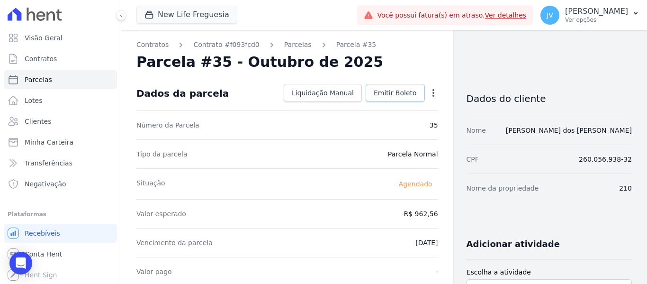
click at [412, 91] on span "Emitir Boleto" at bounding box center [395, 92] width 43 height 9
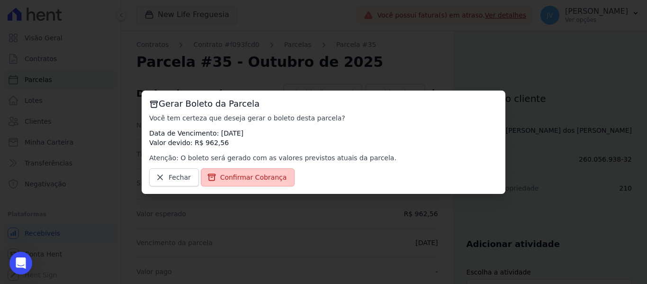
click at [254, 184] on link "Confirmar Cobrança" at bounding box center [248, 177] width 94 height 18
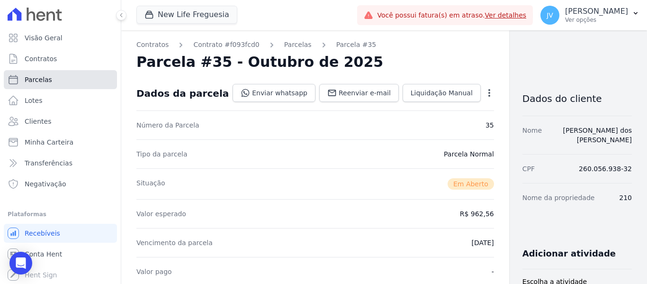
click at [33, 77] on span "Parcelas" at bounding box center [38, 79] width 27 height 9
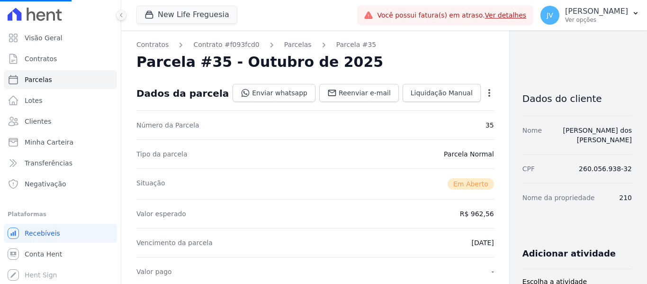
select select
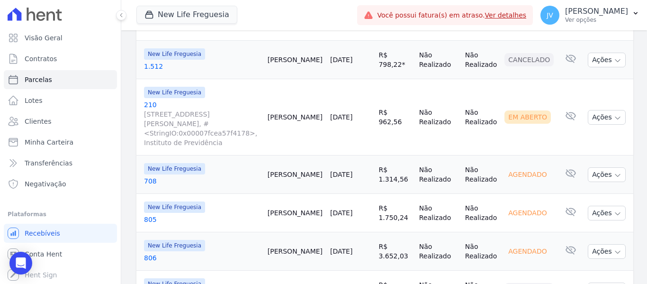
scroll to position [426, 0]
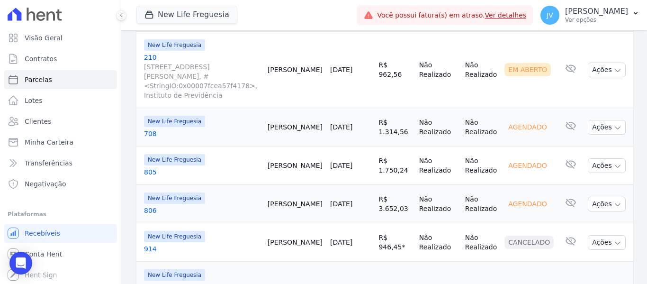
click at [352, 200] on link "[DATE]" at bounding box center [341, 204] width 22 height 8
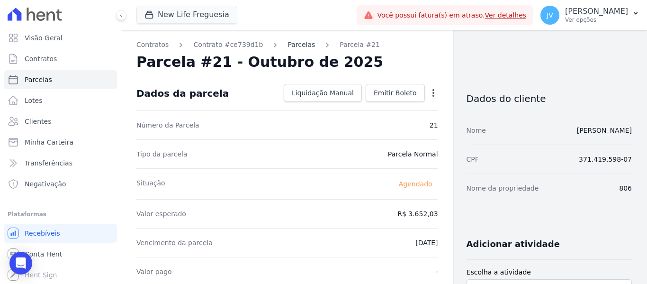
click at [292, 47] on link "Parcelas" at bounding box center [301, 45] width 27 height 10
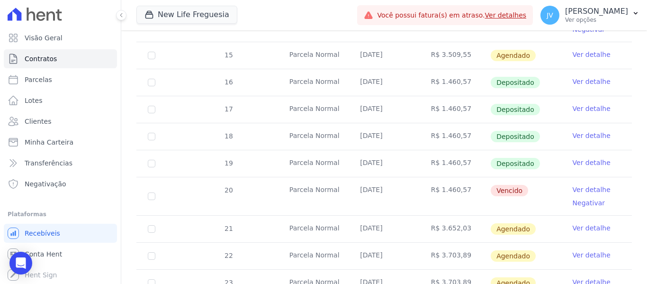
scroll to position [379, 0]
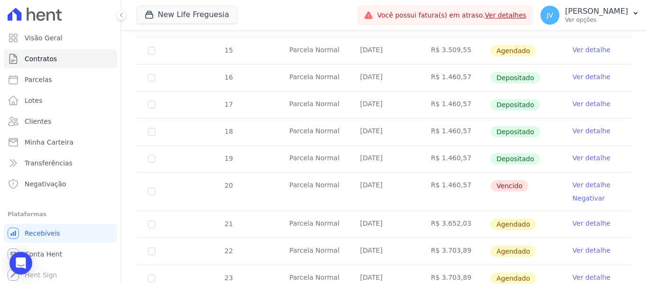
drag, startPoint x: 465, startPoint y: 178, endPoint x: 438, endPoint y: 175, distance: 27.2
click at [438, 175] on td "R$ 1.460,57" at bounding box center [455, 191] width 71 height 38
copy td "1.460,57"
click at [582, 218] on link "Ver detalhe" at bounding box center [592, 222] width 38 height 9
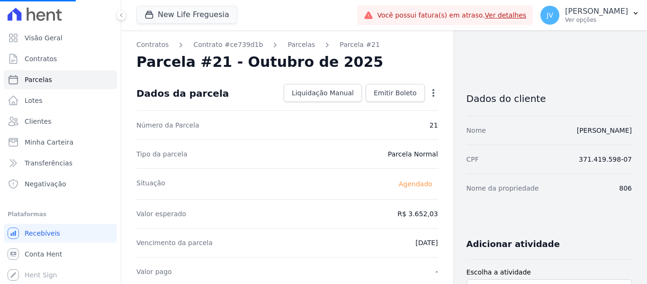
click at [432, 93] on icon "button" at bounding box center [433, 92] width 9 height 9
click at [371, 104] on link "Alterar" at bounding box center [392, 105] width 83 height 17
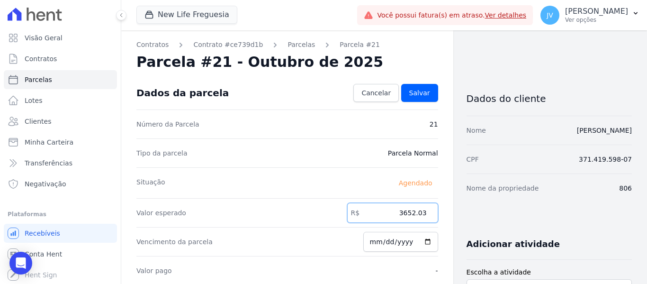
drag, startPoint x: 370, startPoint y: 213, endPoint x: 475, endPoint y: 213, distance: 104.2
paste input "1.46057"
click at [406, 211] on input "1.46057" at bounding box center [392, 213] width 91 height 20
type input "1460.57"
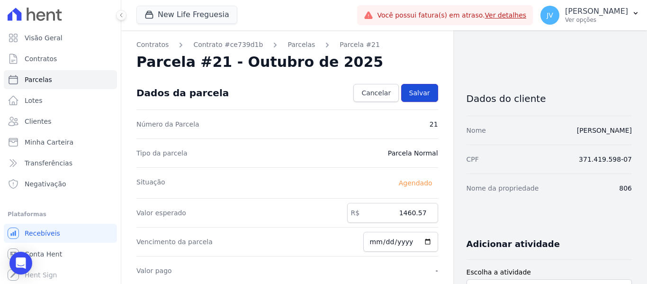
click at [431, 90] on link "Salvar" at bounding box center [419, 93] width 37 height 18
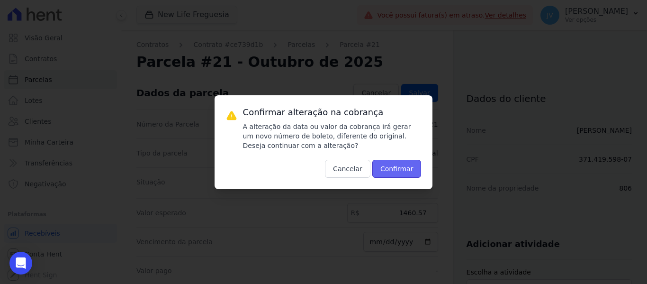
click at [394, 172] on button "Confirmar" at bounding box center [396, 169] width 49 height 18
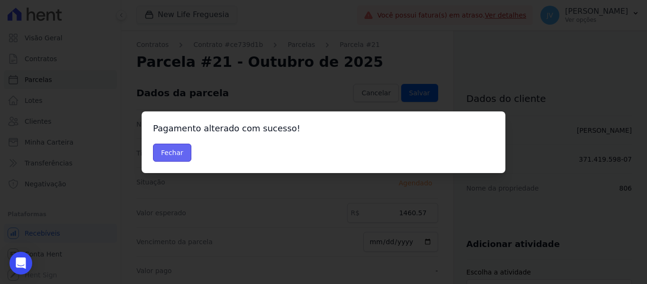
click at [164, 153] on button "Fechar" at bounding box center [172, 153] width 38 height 18
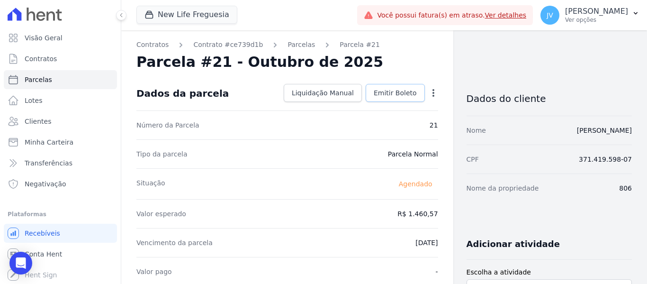
click at [404, 89] on span "Emitir Boleto" at bounding box center [395, 92] width 43 height 9
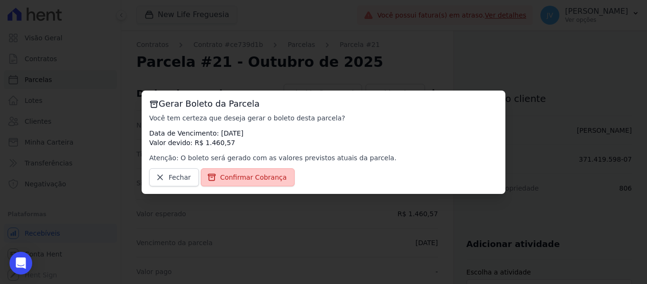
click at [270, 170] on link "Confirmar Cobrança" at bounding box center [248, 177] width 94 height 18
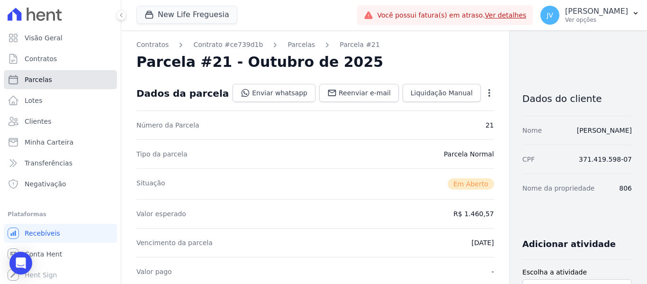
click at [39, 86] on link "Parcelas" at bounding box center [60, 79] width 113 height 19
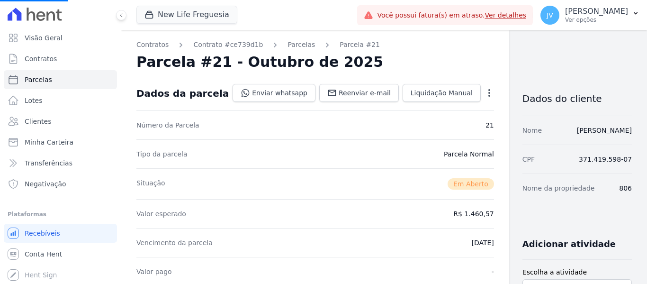
select select
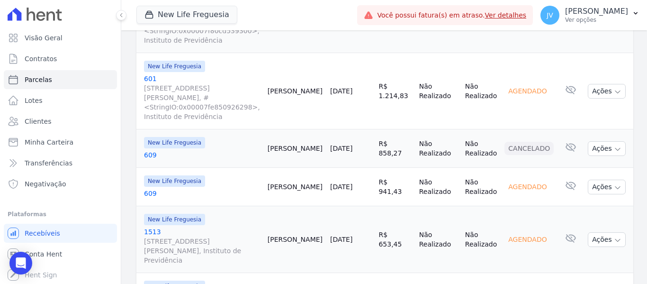
scroll to position [711, 0]
click at [352, 88] on link "[DATE]" at bounding box center [341, 92] width 22 height 8
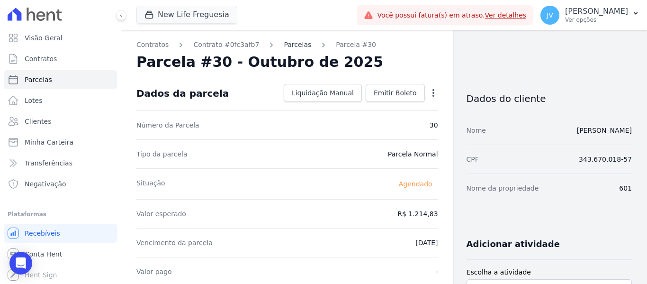
click at [284, 47] on link "Parcelas" at bounding box center [297, 45] width 27 height 10
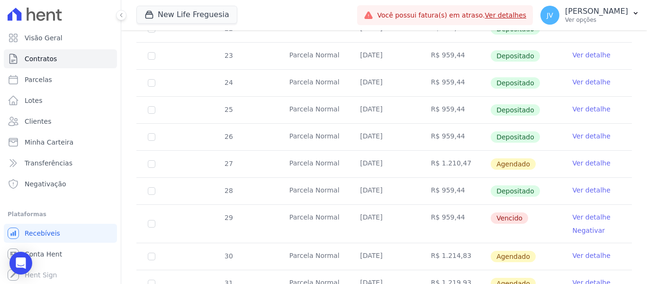
scroll to position [302, 0]
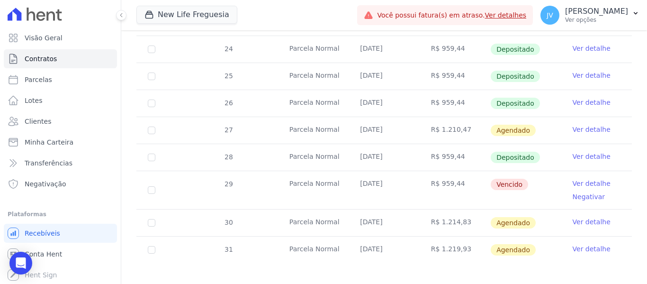
drag, startPoint x: 456, startPoint y: 173, endPoint x: 437, endPoint y: 174, distance: 19.0
click at [437, 174] on td "R$ 959,44" at bounding box center [455, 190] width 71 height 38
copy td "959,44"
click at [592, 217] on link "Ver detalhe" at bounding box center [592, 221] width 38 height 9
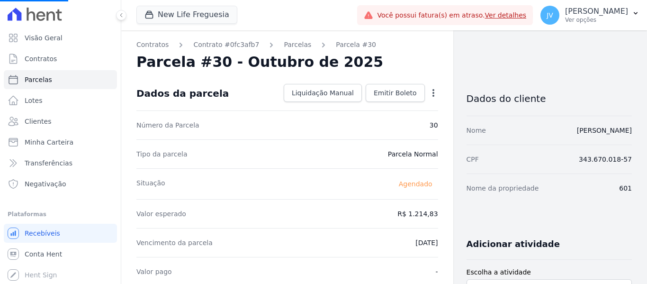
click at [431, 95] on icon "button" at bounding box center [433, 92] width 9 height 9
click at [427, 87] on div "Open options Alterar Antecipar" at bounding box center [431, 94] width 13 height 16
click at [429, 92] on icon "button" at bounding box center [433, 92] width 9 height 9
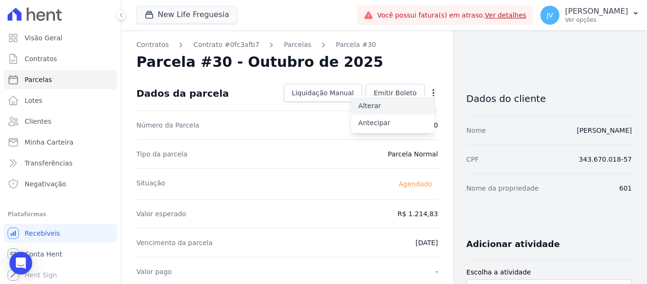
click at [376, 104] on link "Alterar" at bounding box center [392, 105] width 83 height 17
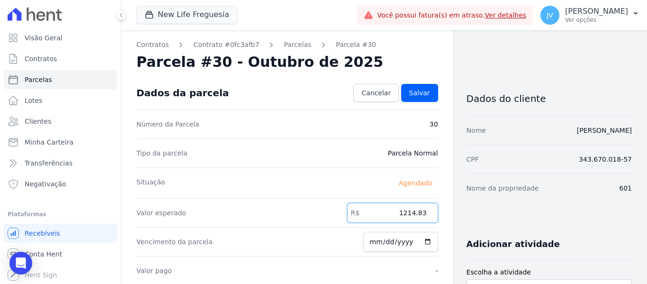
drag, startPoint x: 388, startPoint y: 218, endPoint x: 568, endPoint y: 217, distance: 180.0
paste input "959.44"
type input "959.44"
click at [419, 97] on span "Salvar" at bounding box center [419, 92] width 21 height 9
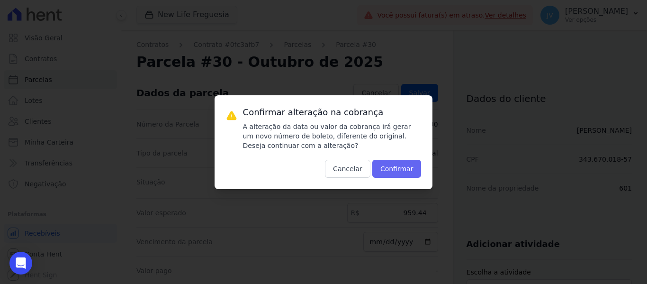
drag, startPoint x: 407, startPoint y: 159, endPoint x: 406, endPoint y: 165, distance: 6.2
click at [406, 165] on div "Confirmar alteração na cobrança A alteração da data ou valor da cobrança irá ge…" at bounding box center [332, 142] width 179 height 71
click at [405, 166] on button "Confirmar" at bounding box center [396, 169] width 49 height 18
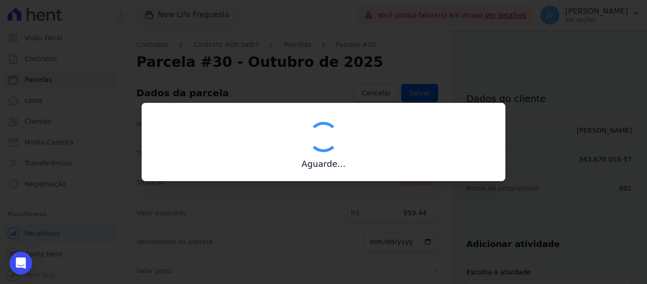
click at [404, 166] on h3 "Aguarde..." at bounding box center [323, 163] width 341 height 11
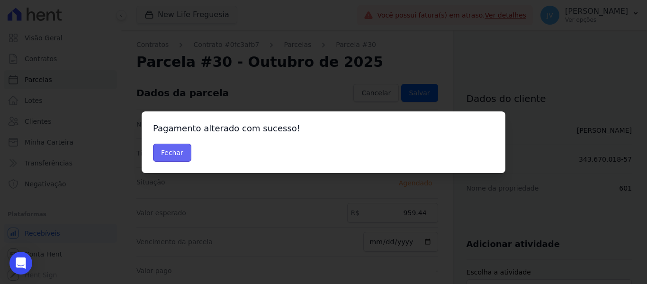
click at [183, 152] on button "Fechar" at bounding box center [172, 153] width 38 height 18
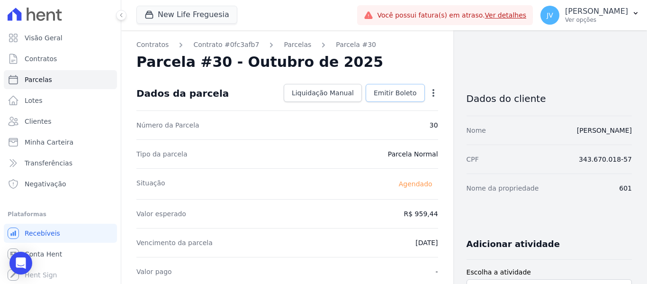
click at [412, 90] on span "Emitir Boleto" at bounding box center [395, 92] width 43 height 9
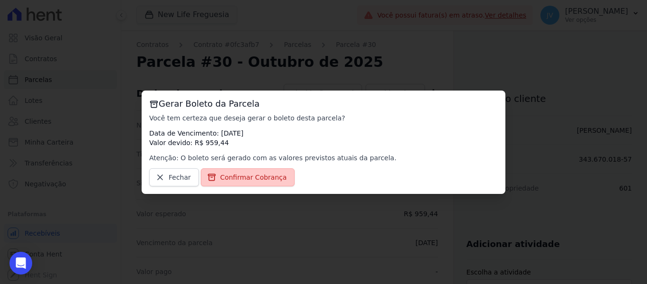
click at [260, 172] on link "Confirmar Cobrança" at bounding box center [248, 177] width 94 height 18
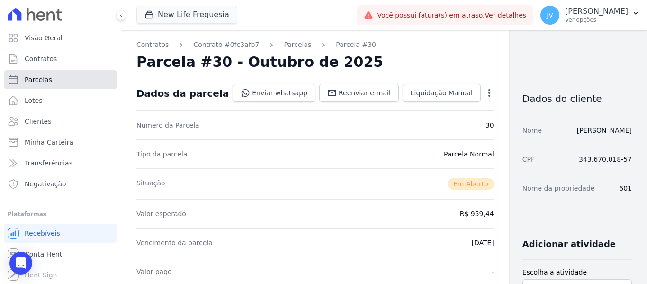
click at [51, 76] on link "Parcelas" at bounding box center [60, 79] width 113 height 19
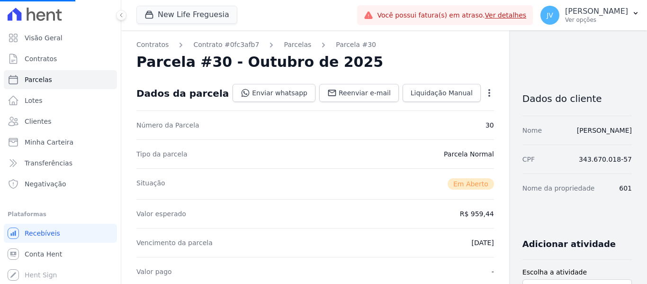
select select
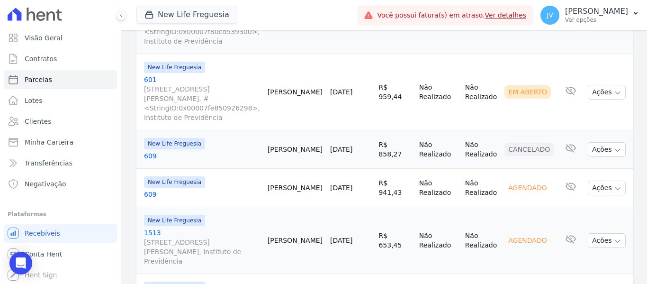
scroll to position [758, 0]
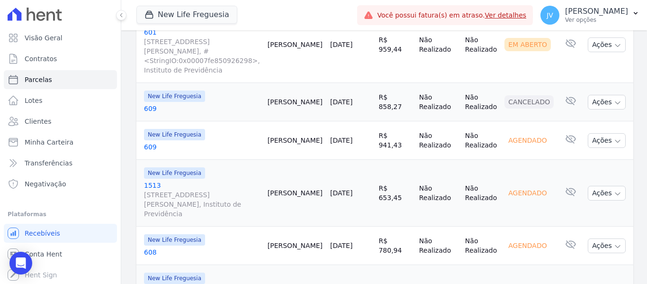
click at [350, 189] on link "[DATE]" at bounding box center [341, 193] width 22 height 8
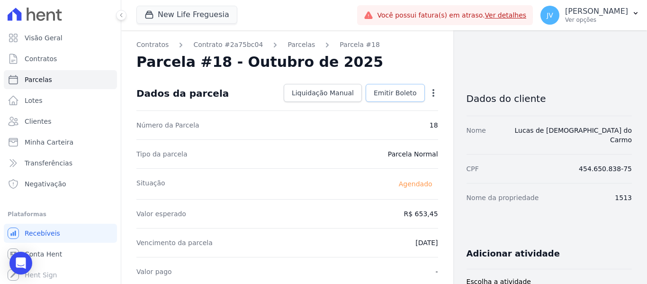
click at [410, 93] on span "Emitir Boleto" at bounding box center [395, 92] width 43 height 9
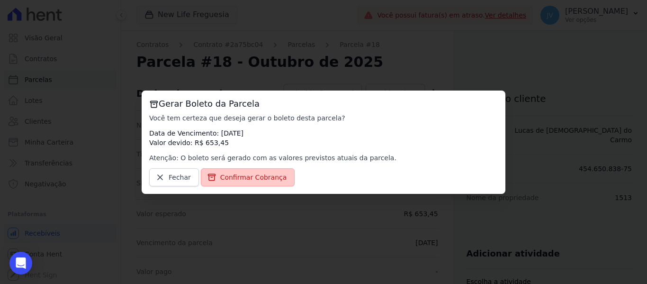
click at [255, 174] on span "Confirmar Cobrança" at bounding box center [253, 176] width 67 height 9
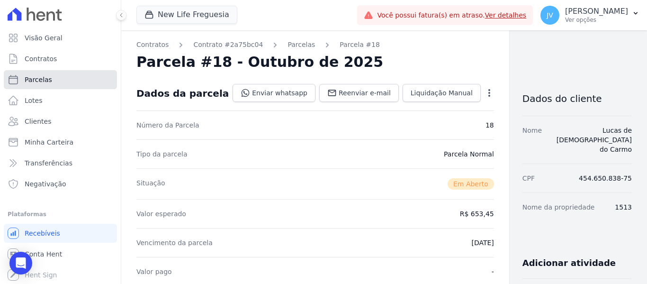
click at [55, 79] on link "Parcelas" at bounding box center [60, 79] width 113 height 19
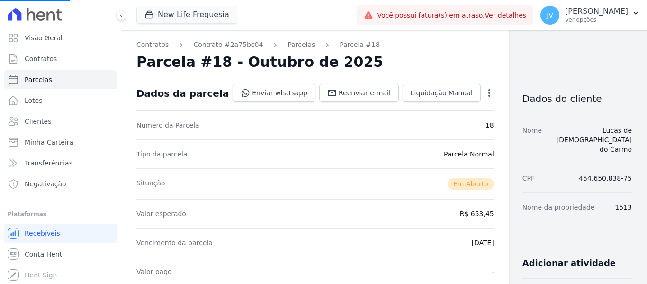
select select
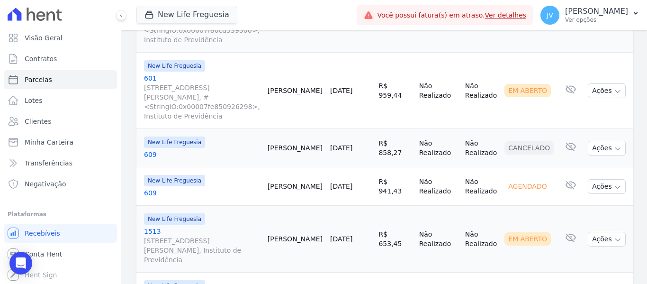
scroll to position [805, 0]
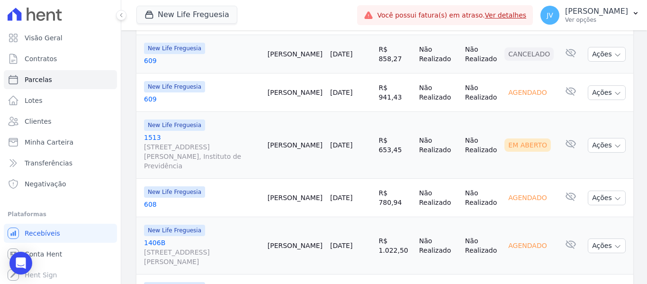
click at [352, 242] on link "[DATE]" at bounding box center [341, 246] width 22 height 8
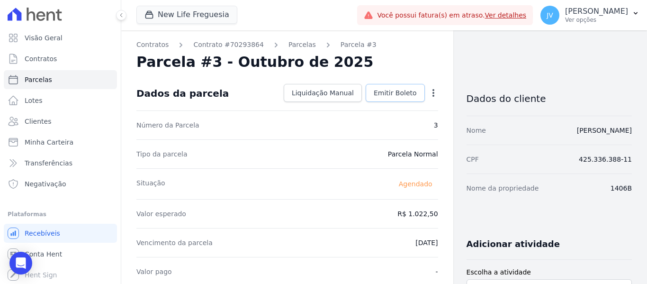
click at [386, 92] on span "Emitir Boleto" at bounding box center [395, 92] width 43 height 9
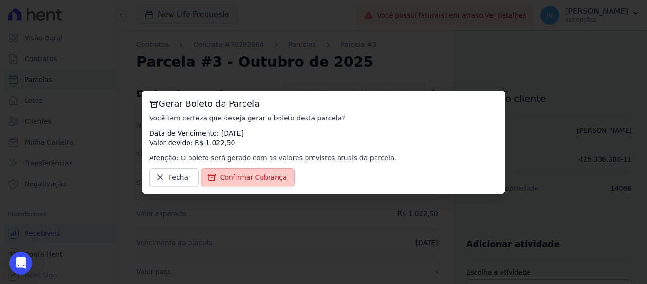
click at [280, 176] on link "Confirmar Cobrança" at bounding box center [248, 177] width 94 height 18
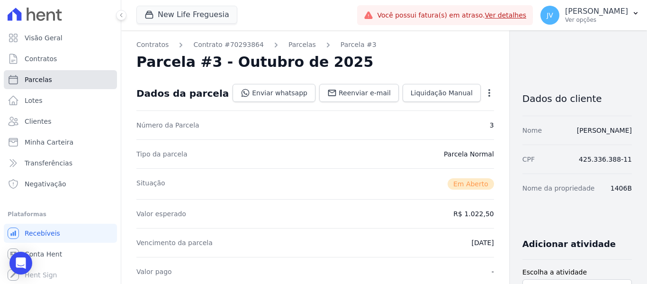
click at [44, 82] on span "Parcelas" at bounding box center [38, 79] width 27 height 9
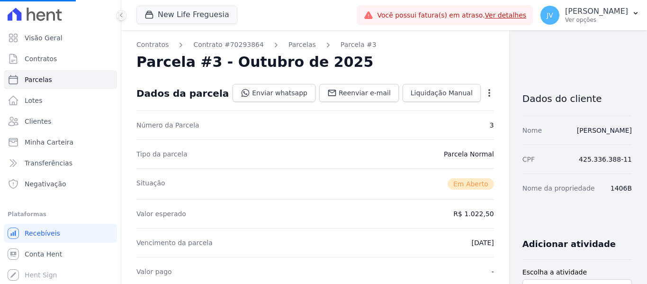
select select
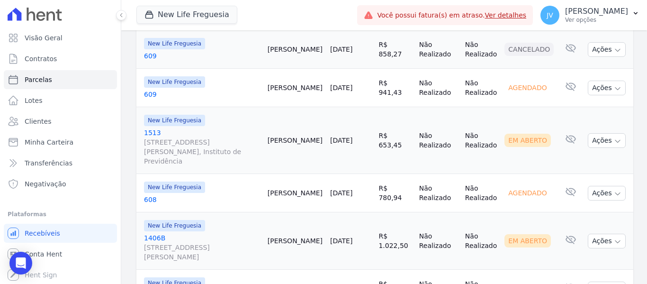
scroll to position [852, 0]
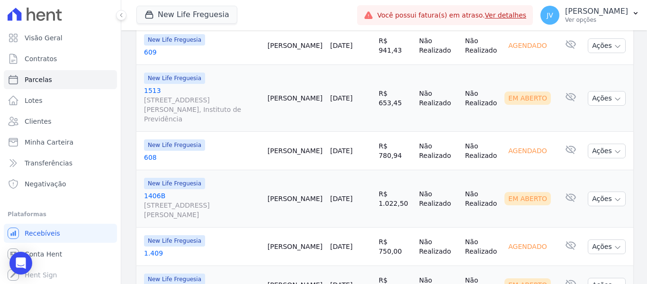
click at [352, 243] on link "[DATE]" at bounding box center [341, 247] width 22 height 8
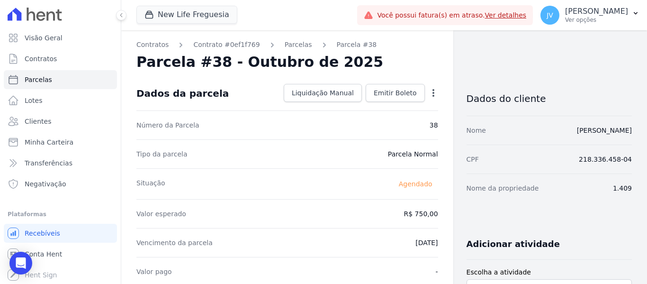
click at [431, 90] on icon "button" at bounding box center [433, 92] width 9 height 9
click at [384, 107] on link "Alterar" at bounding box center [392, 105] width 83 height 17
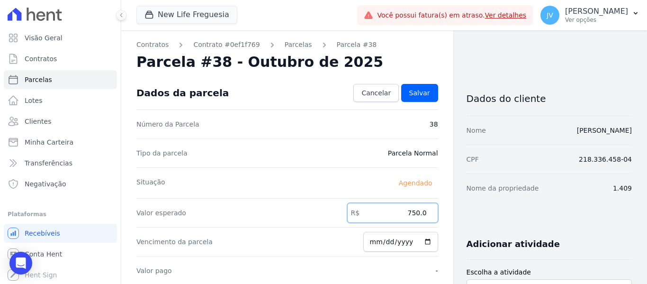
drag, startPoint x: 387, startPoint y: 217, endPoint x: 470, endPoint y: 210, distance: 83.6
type input "250"
click at [419, 100] on link "Salvar" at bounding box center [419, 93] width 37 height 18
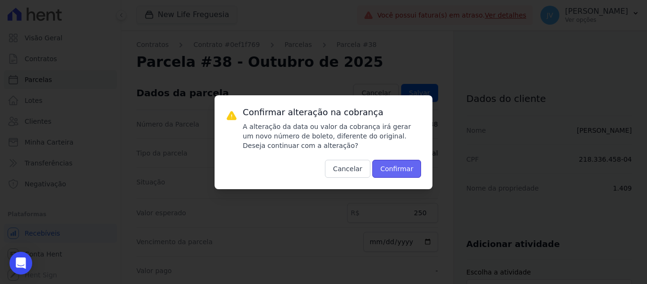
click at [385, 174] on button "Confirmar" at bounding box center [396, 169] width 49 height 18
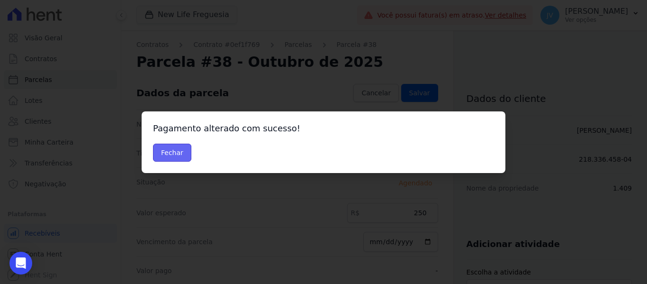
click at [174, 158] on button "Fechar" at bounding box center [172, 153] width 38 height 18
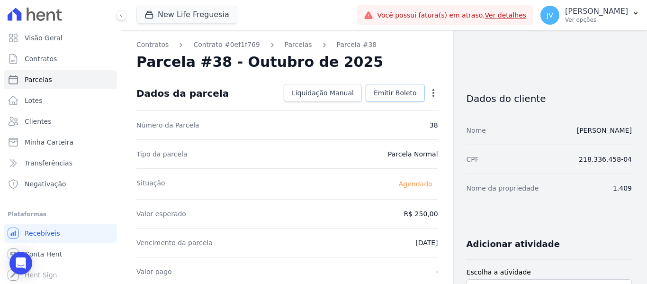
click at [379, 93] on span "Emitir Boleto" at bounding box center [395, 92] width 43 height 9
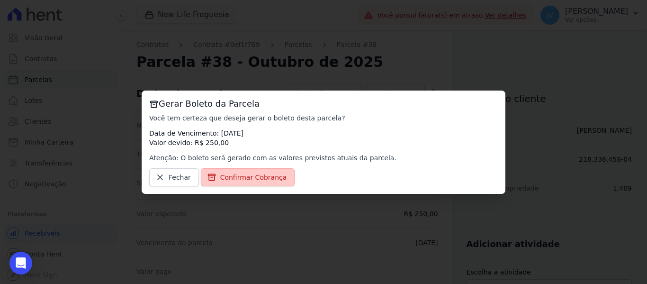
click at [261, 175] on span "Confirmar Cobrança" at bounding box center [253, 176] width 67 height 9
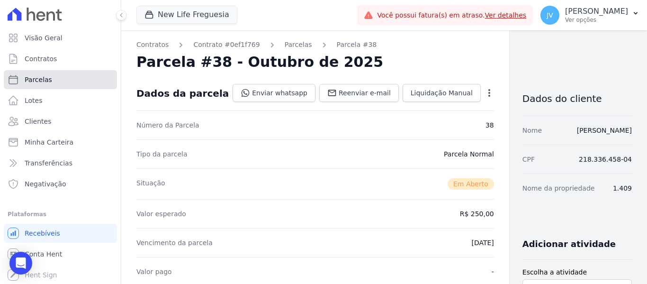
click at [27, 79] on span "Parcelas" at bounding box center [38, 79] width 27 height 9
select select
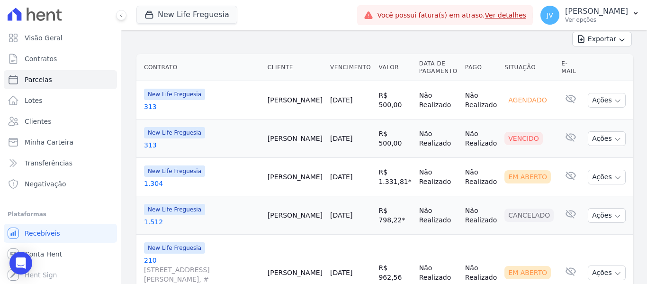
scroll to position [237, 0]
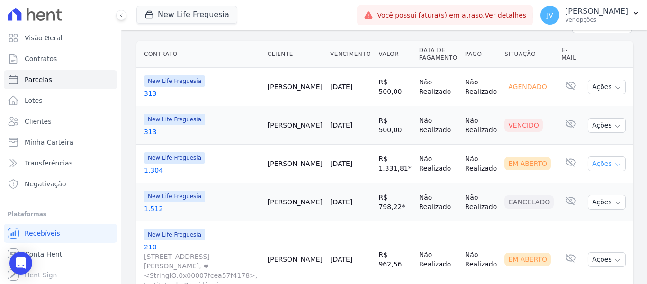
click at [594, 156] on button "Ações" at bounding box center [607, 163] width 38 height 15
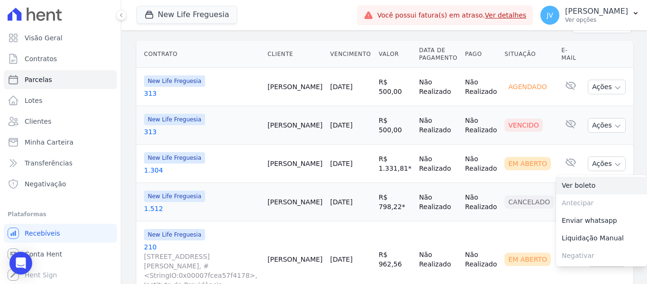
click at [570, 177] on link "Ver boleto" at bounding box center [601, 186] width 91 height 18
click at [448, 129] on td "Não Realizado" at bounding box center [439, 125] width 46 height 38
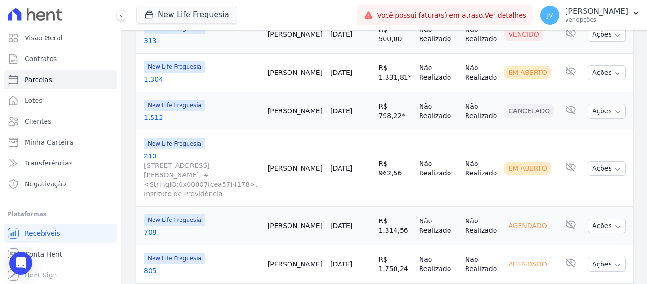
scroll to position [332, 0]
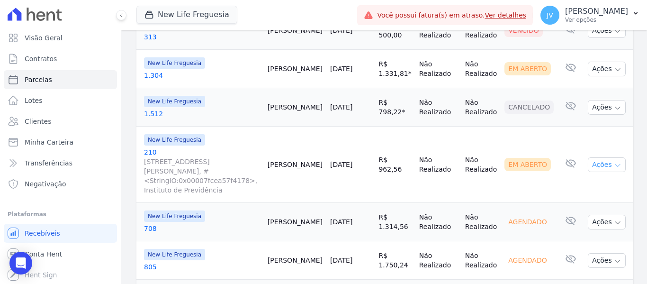
click at [611, 157] on button "Ações" at bounding box center [607, 164] width 38 height 15
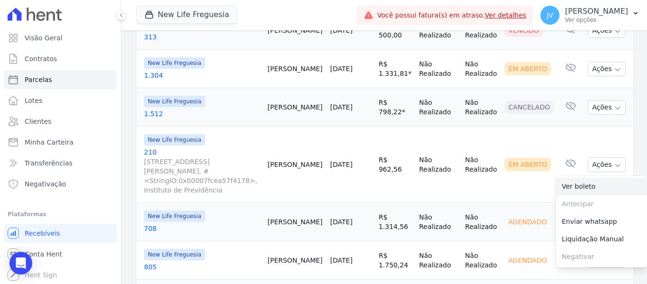
click at [581, 178] on link "Ver boleto" at bounding box center [601, 187] width 91 height 18
click at [490, 173] on td "Não Realizado" at bounding box center [480, 165] width 39 height 76
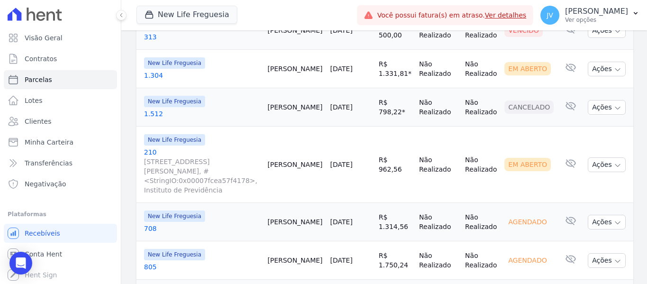
scroll to position [379, 0]
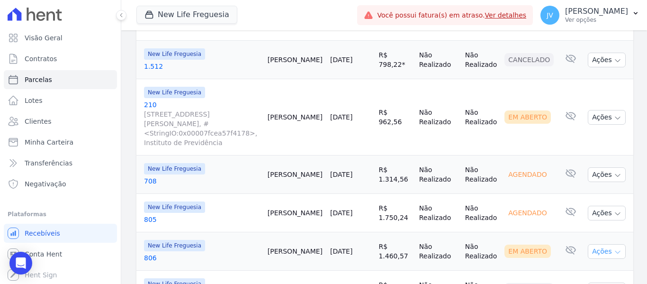
click at [614, 248] on icon "button" at bounding box center [618, 252] width 8 height 8
click at [578, 264] on link "Ver boleto" at bounding box center [601, 273] width 91 height 18
click at [453, 243] on td "Não Realizado" at bounding box center [439, 251] width 46 height 38
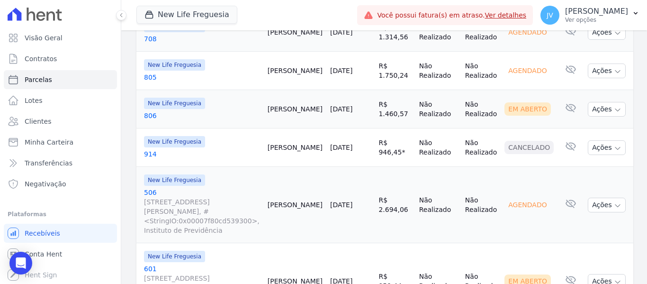
scroll to position [616, 0]
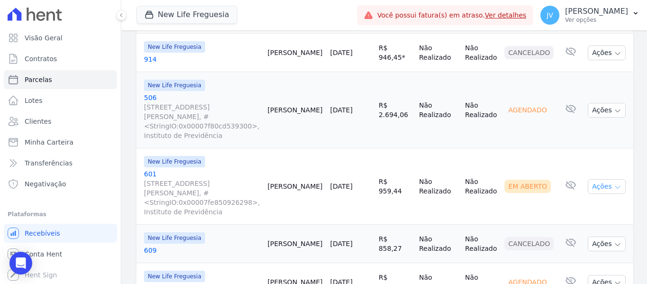
click at [601, 179] on button "Ações" at bounding box center [607, 186] width 38 height 15
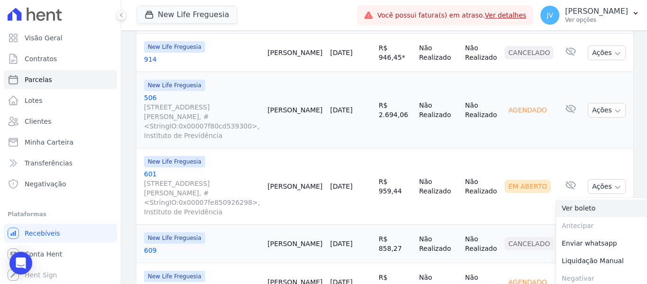
click at [583, 199] on link "Ver boleto" at bounding box center [601, 208] width 91 height 18
click at [446, 225] on td "Não Realizado" at bounding box center [439, 244] width 46 height 38
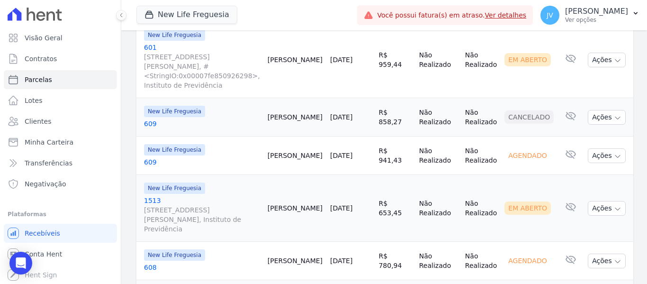
scroll to position [758, 0]
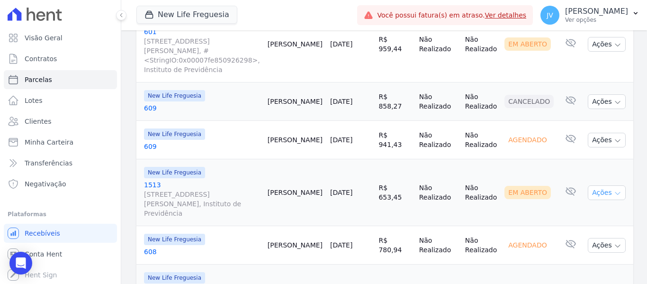
click at [590, 185] on button "Ações" at bounding box center [607, 192] width 38 height 15
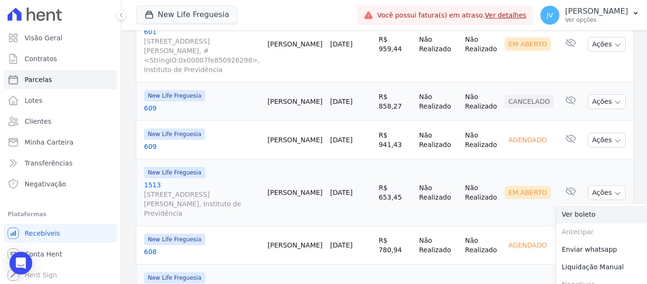
click at [571, 206] on link "Ver boleto" at bounding box center [601, 215] width 91 height 18
click at [449, 226] on td "Não Realizado" at bounding box center [439, 245] width 46 height 38
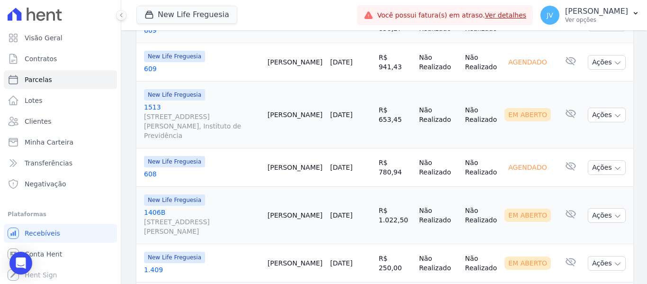
scroll to position [852, 0]
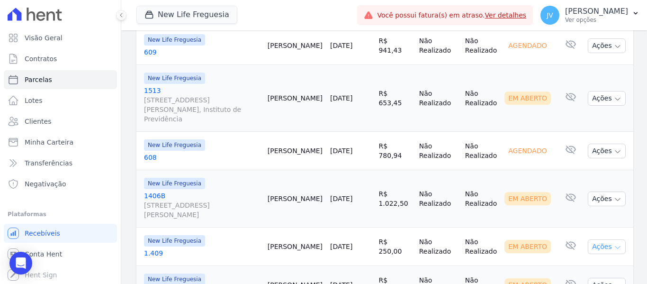
click at [599, 239] on button "Ações" at bounding box center [607, 246] width 38 height 15
click at [549, 266] on td "Em Aberto" at bounding box center [529, 285] width 57 height 38
click at [614, 244] on icon "button" at bounding box center [618, 248] width 8 height 8
click at [584, 260] on link "Ver boleto" at bounding box center [601, 269] width 91 height 18
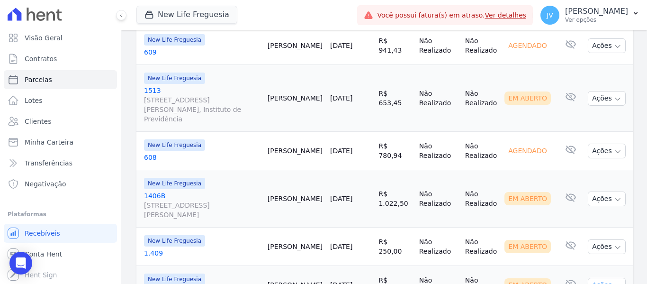
click at [595, 278] on button "Ações" at bounding box center [607, 285] width 38 height 15
click at [285, 170] on td "Nethellen Vieira" at bounding box center [295, 198] width 63 height 57
click at [592, 191] on button "Ações" at bounding box center [607, 198] width 38 height 15
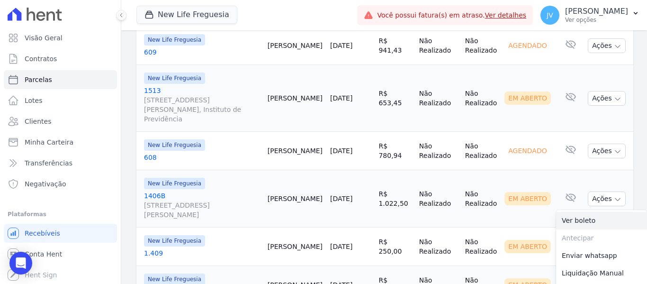
click at [568, 212] on link "Ver boleto" at bounding box center [601, 221] width 91 height 18
click at [260, 178] on div "New Life Freguesia" at bounding box center [202, 183] width 116 height 11
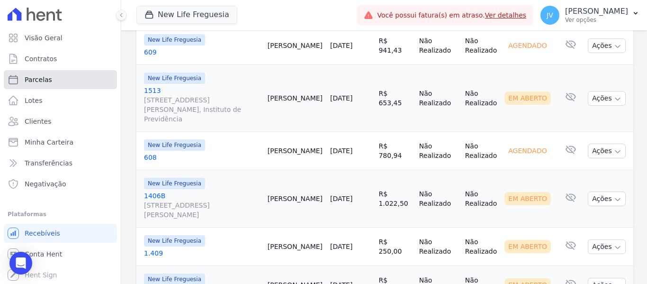
click at [65, 81] on link "Parcelas" at bounding box center [60, 79] width 113 height 19
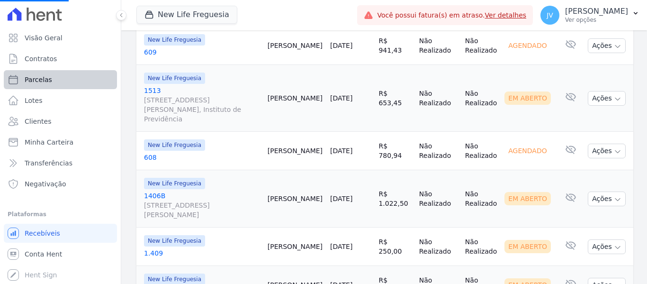
select select
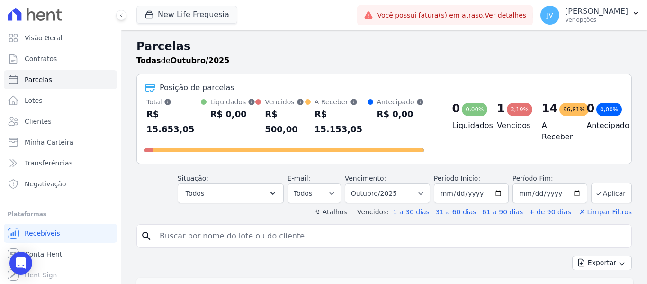
click at [302, 70] on div "Parcelas Todas de Outubro/2025" at bounding box center [384, 56] width 496 height 36
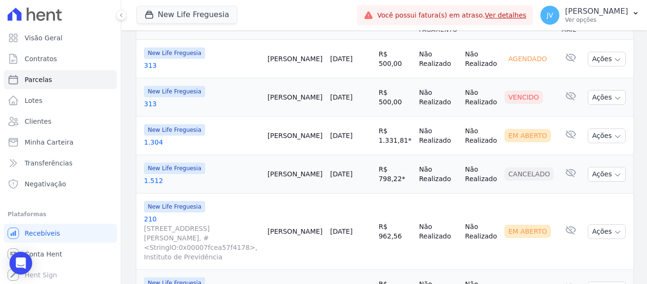
scroll to position [284, 0]
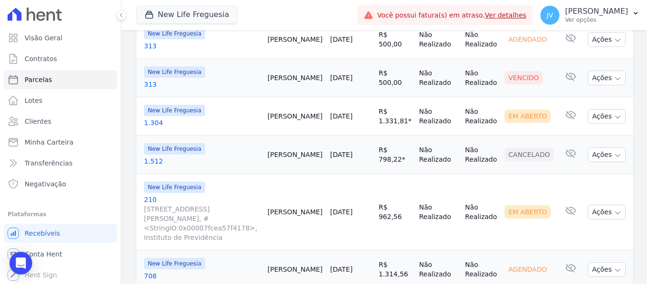
click at [352, 112] on link "[DATE]" at bounding box center [341, 116] width 22 height 8
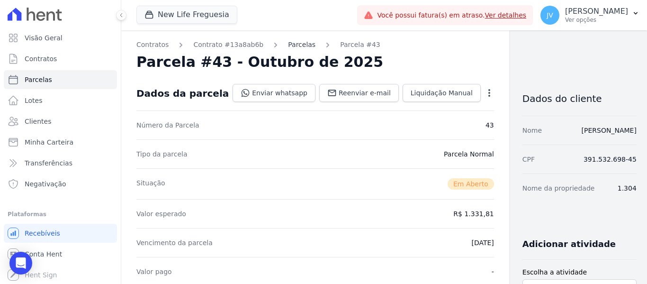
click at [297, 44] on link "Parcelas" at bounding box center [301, 45] width 27 height 10
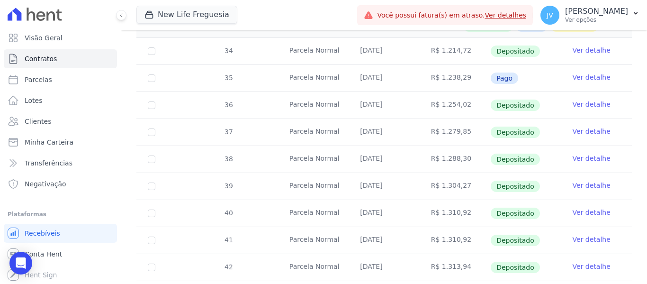
scroll to position [281, 0]
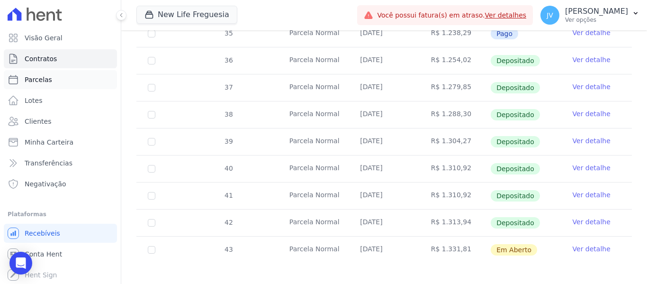
click at [61, 80] on link "Parcelas" at bounding box center [60, 79] width 113 height 19
select select
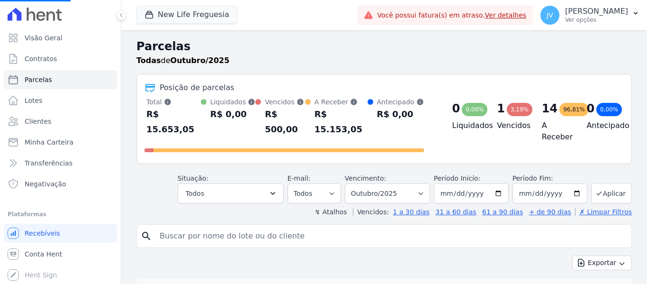
select select
click at [264, 59] on div "Todas de Outubro/2025" at bounding box center [384, 60] width 496 height 11
click at [172, 21] on button "New Life Freguesia" at bounding box center [186, 15] width 101 height 18
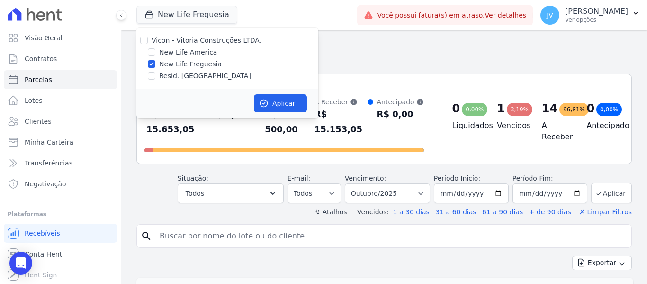
click at [147, 76] on div "Resid. [GEOGRAPHIC_DATA]" at bounding box center [227, 76] width 182 height 10
click at [154, 75] on input "Resid. [GEOGRAPHIC_DATA]" at bounding box center [152, 76] width 8 height 8
checkbox input "true"
click at [149, 65] on input "New Life Freguesia" at bounding box center [152, 64] width 8 height 8
checkbox input "false"
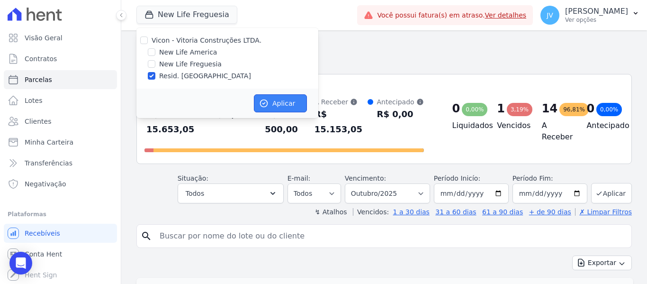
click at [271, 100] on button "Aplicar" at bounding box center [280, 103] width 53 height 18
select select
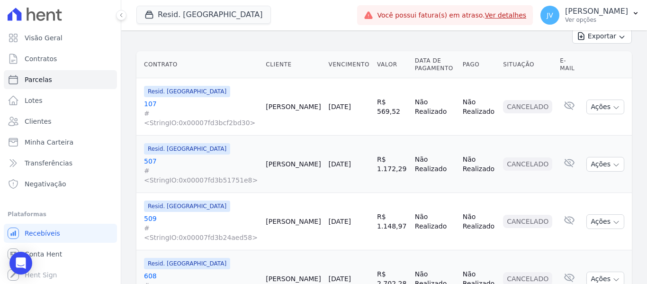
scroll to position [140, 0]
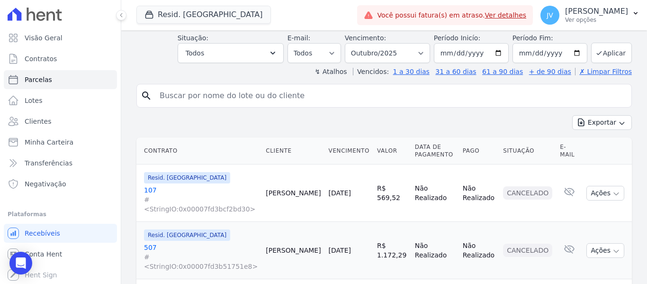
click at [309, 86] on input "search" at bounding box center [391, 95] width 474 height 19
click at [383, 43] on select "Filtrar por período ──────── Todos os meses Janeiro/2024 Fevereiro/2024 Março/2…" at bounding box center [387, 53] width 85 height 20
select select "06/2025"
click at [351, 43] on select "Filtrar por período ──────── Todos os meses Janeiro/2024 Fevereiro/2024 Março/2…" at bounding box center [387, 53] width 85 height 20
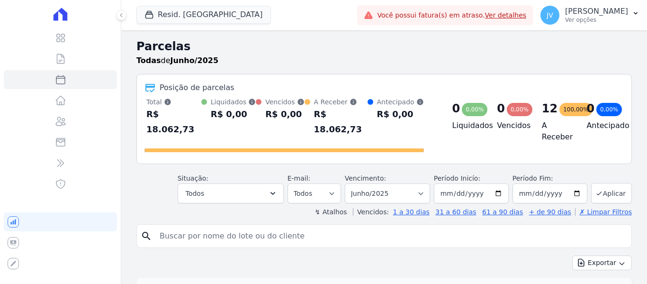
select select
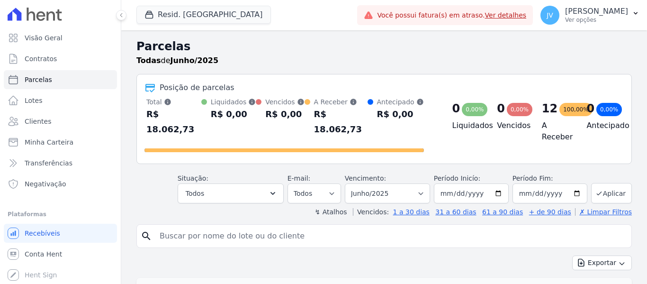
click at [243, 233] on input "search" at bounding box center [391, 235] width 474 height 19
type input "adevanildo"
select select
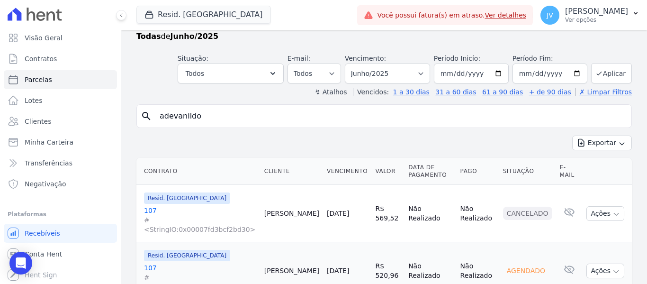
scroll to position [47, 0]
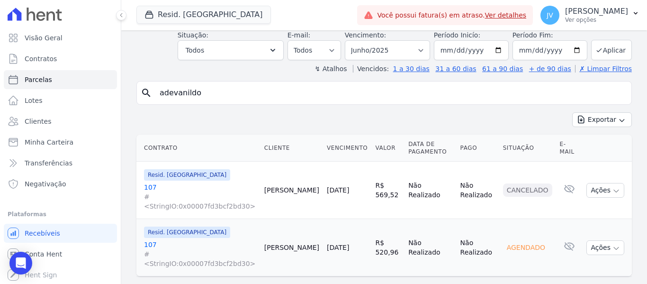
click at [327, 247] on link "10/06/2025" at bounding box center [338, 248] width 22 height 8
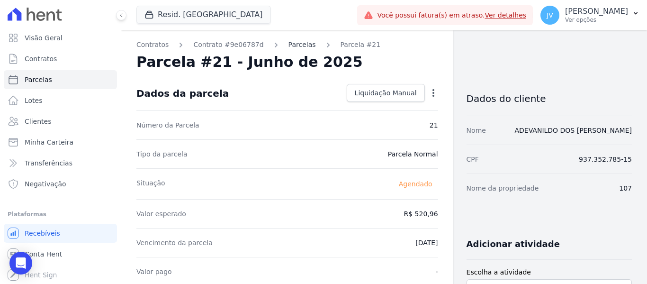
click at [296, 45] on link "Parcelas" at bounding box center [302, 45] width 27 height 10
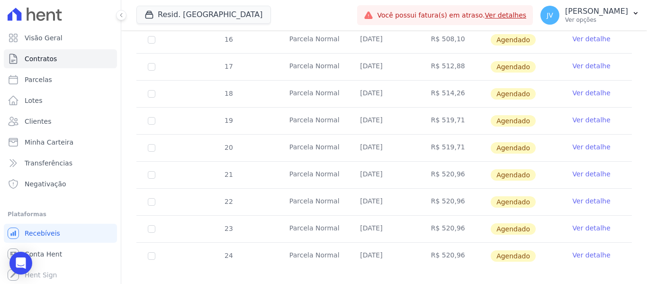
scroll to position [209, 0]
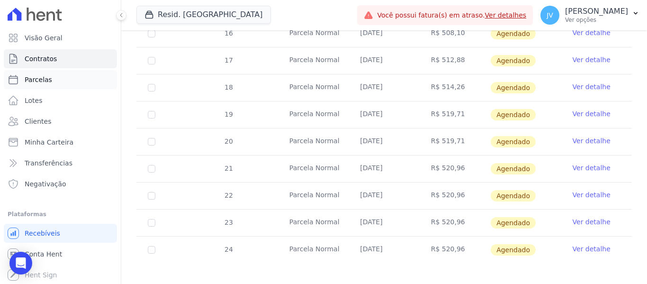
click at [50, 87] on link "Parcelas" at bounding box center [60, 79] width 113 height 19
click at [50, 83] on link "Parcelas" at bounding box center [60, 79] width 113 height 19
select select
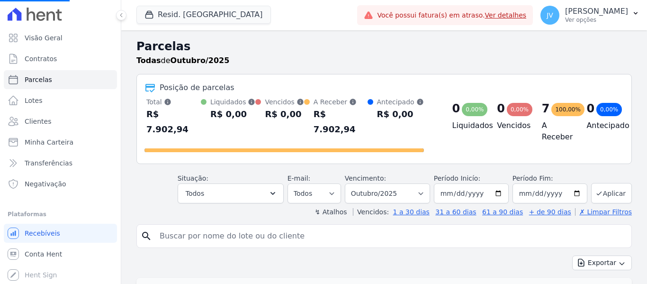
select select
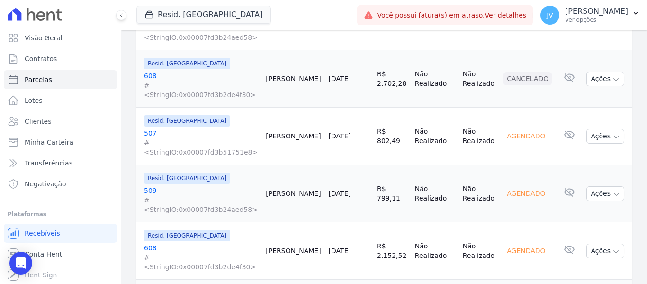
scroll to position [474, 0]
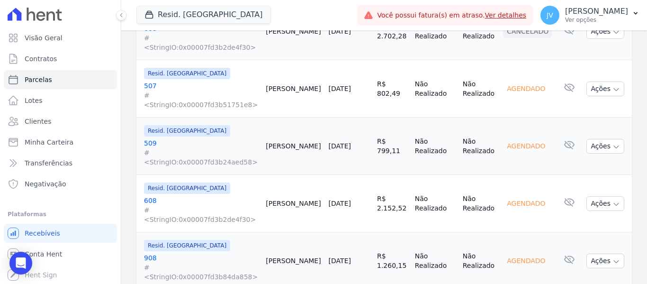
click at [339, 142] on link "[DATE]" at bounding box center [340, 146] width 22 height 8
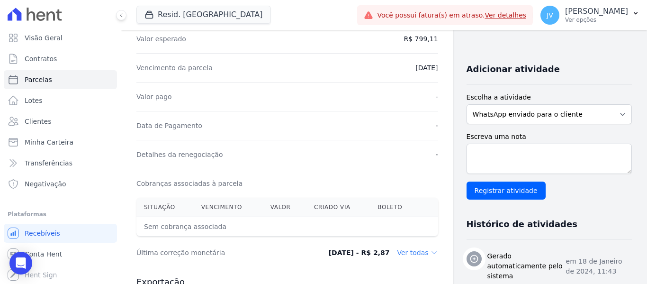
scroll to position [47, 0]
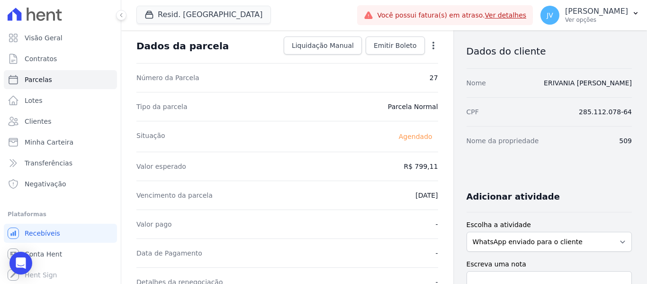
click at [429, 47] on icon "button" at bounding box center [433, 45] width 9 height 9
click at [402, 61] on link "Alterar" at bounding box center [392, 58] width 83 height 17
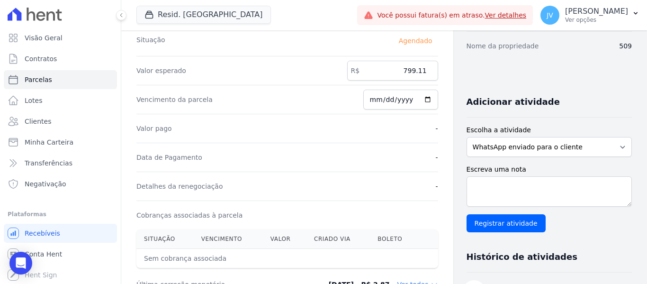
scroll to position [89, 0]
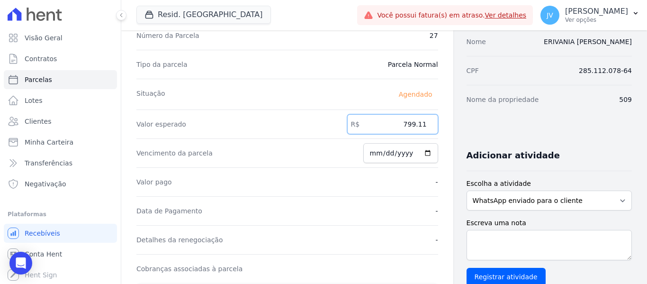
drag, startPoint x: 393, startPoint y: 127, endPoint x: 473, endPoint y: 129, distance: 80.1
click at [473, 129] on div "Contratos Contrato #ade9a875 Parcelas Parcela #27 Parcela #27 - Outubro de 2025…" at bounding box center [376, 246] width 511 height 608
type input "478.21"
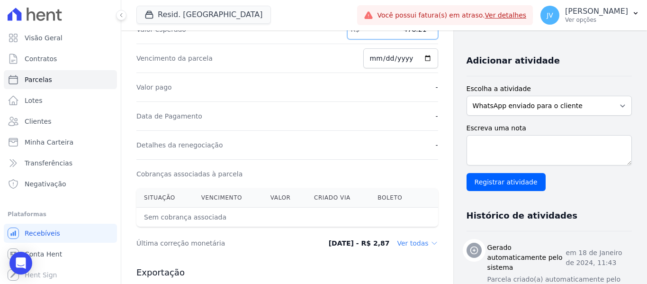
scroll to position [183, 0]
click at [376, 62] on input "2025-10-10" at bounding box center [400, 58] width 75 height 20
type input "2025-10-20"
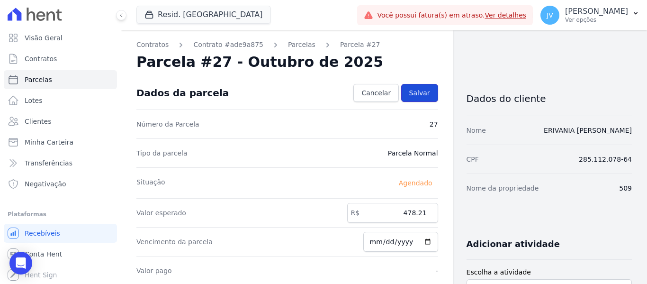
click at [413, 95] on span "Salvar" at bounding box center [419, 92] width 21 height 9
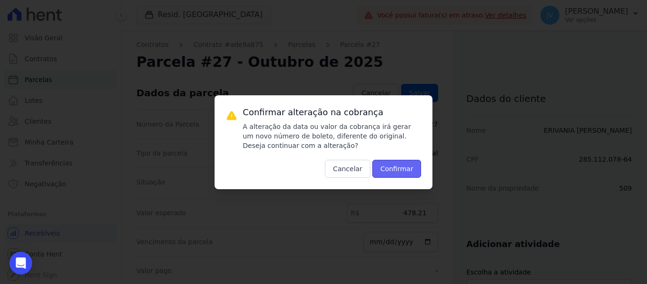
click at [394, 164] on button "Confirmar" at bounding box center [396, 169] width 49 height 18
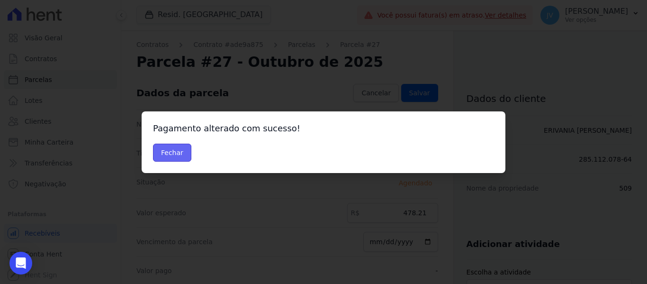
click at [178, 148] on button "Fechar" at bounding box center [172, 153] width 38 height 18
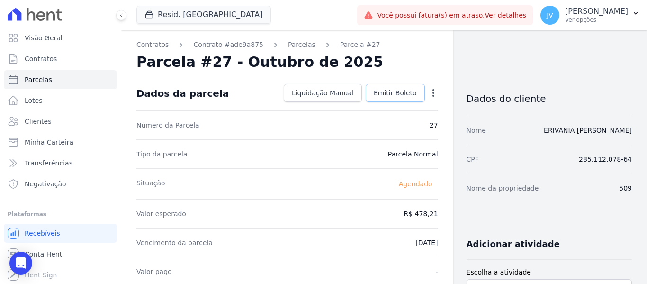
click at [386, 90] on span "Emitir Boleto" at bounding box center [395, 92] width 43 height 9
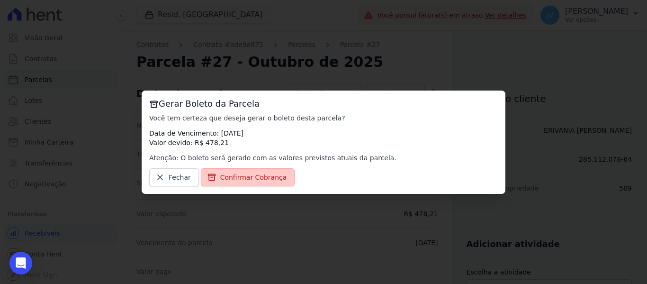
click at [263, 181] on span "Confirmar Cobrança" at bounding box center [253, 176] width 67 height 9
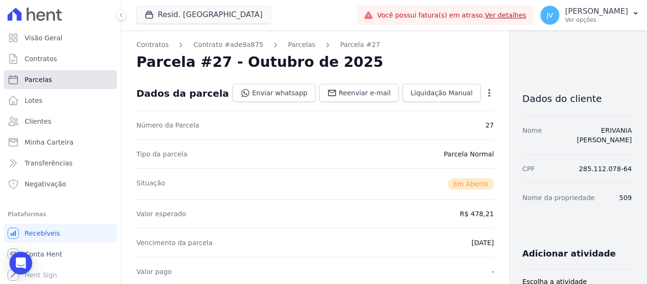
click at [77, 83] on link "Parcelas" at bounding box center [60, 79] width 113 height 19
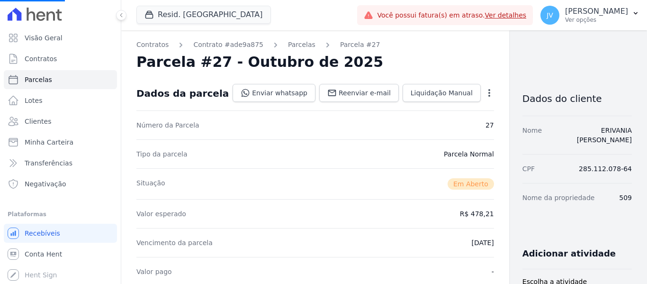
select select
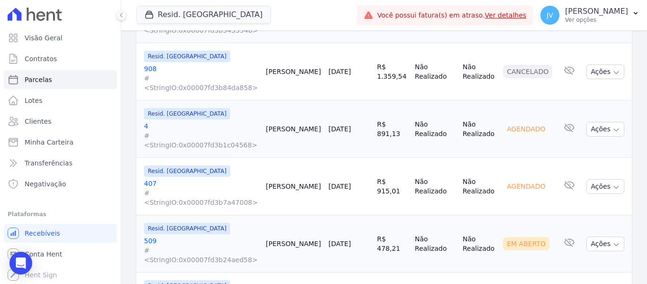
scroll to position [851, 0]
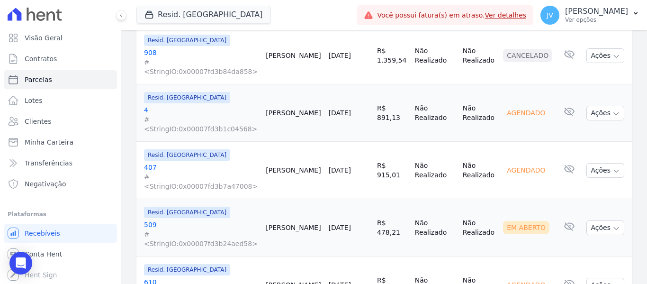
click at [343, 281] on link "[DATE]" at bounding box center [340, 285] width 22 height 8
